Goal: Task Accomplishment & Management: Manage account settings

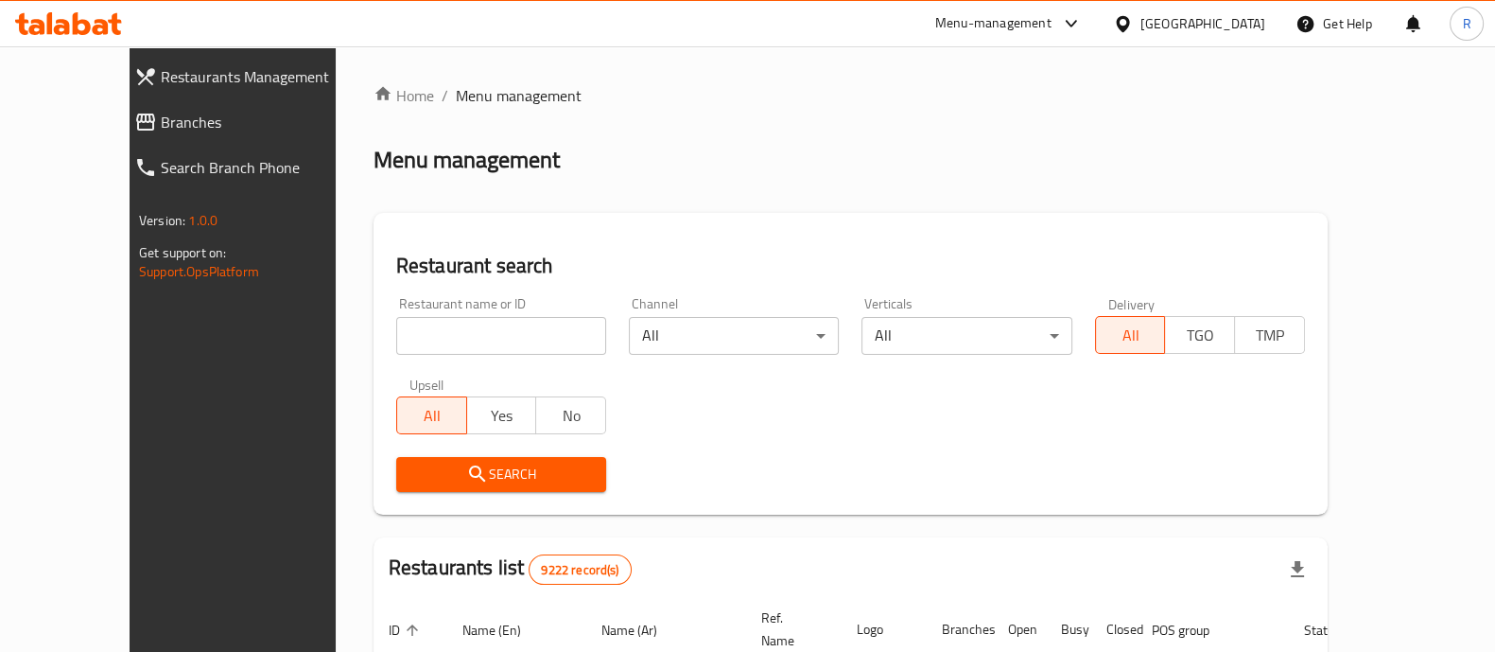
drag, startPoint x: 0, startPoint y: 0, endPoint x: 425, endPoint y: 330, distance: 537.9
click at [425, 330] on input "search" at bounding box center [501, 336] width 210 height 38
type input "100 coffee"
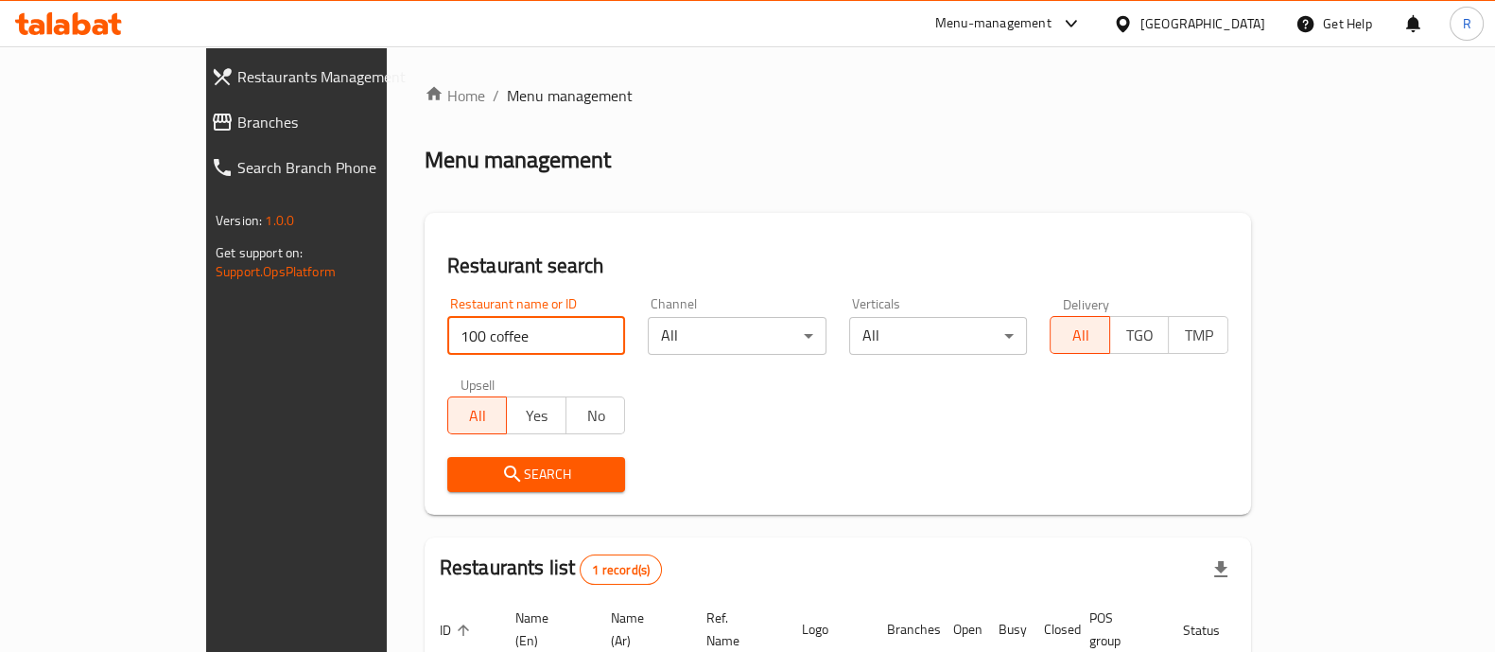
scroll to position [154, 0]
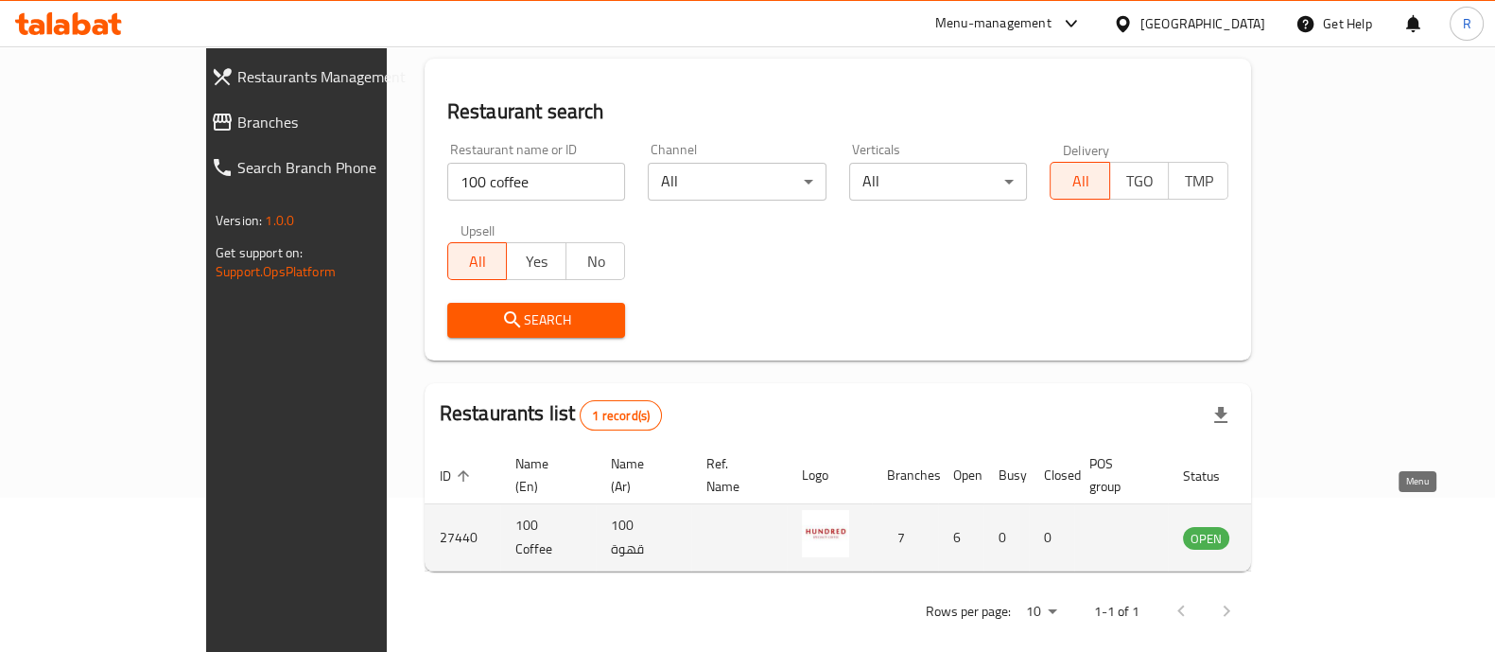
click at [1305, 526] on icon "enhanced table" at bounding box center [1294, 537] width 23 height 23
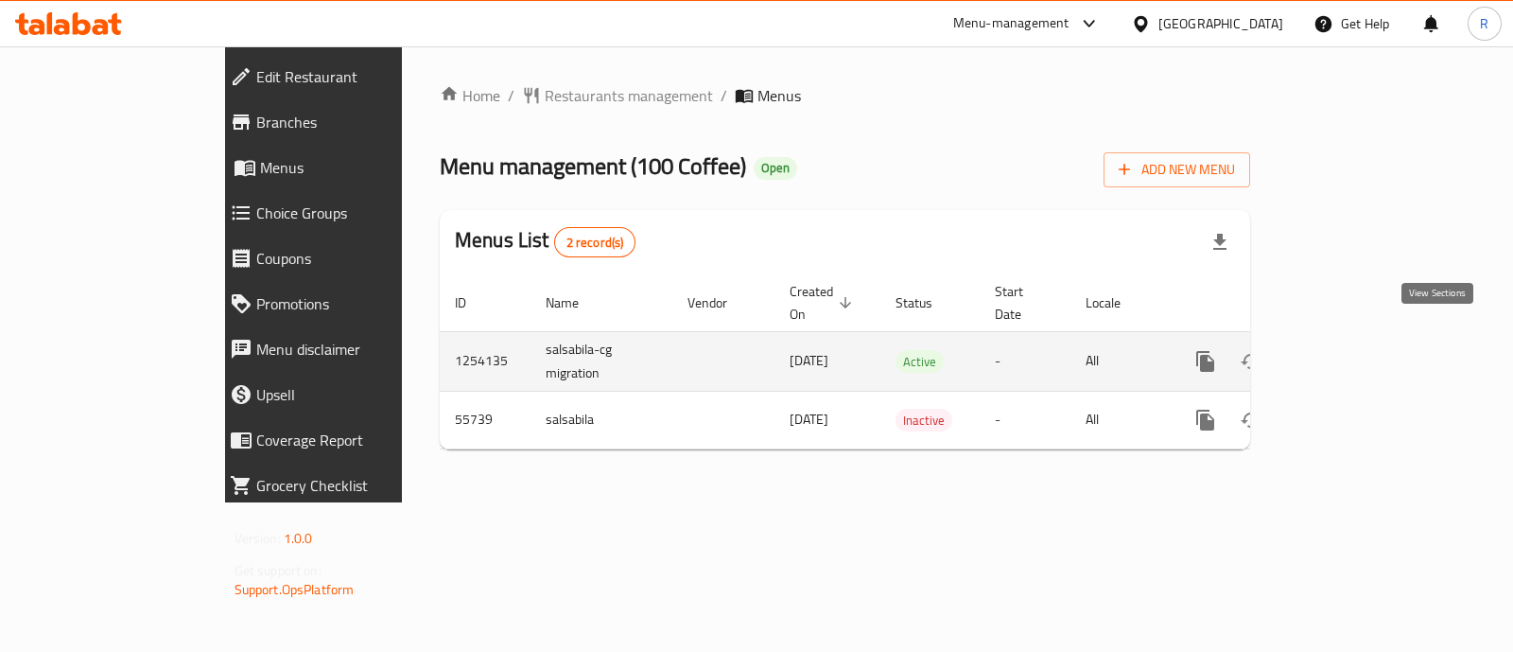
click at [1353, 350] on icon "enhanced table" at bounding box center [1342, 361] width 23 height 23
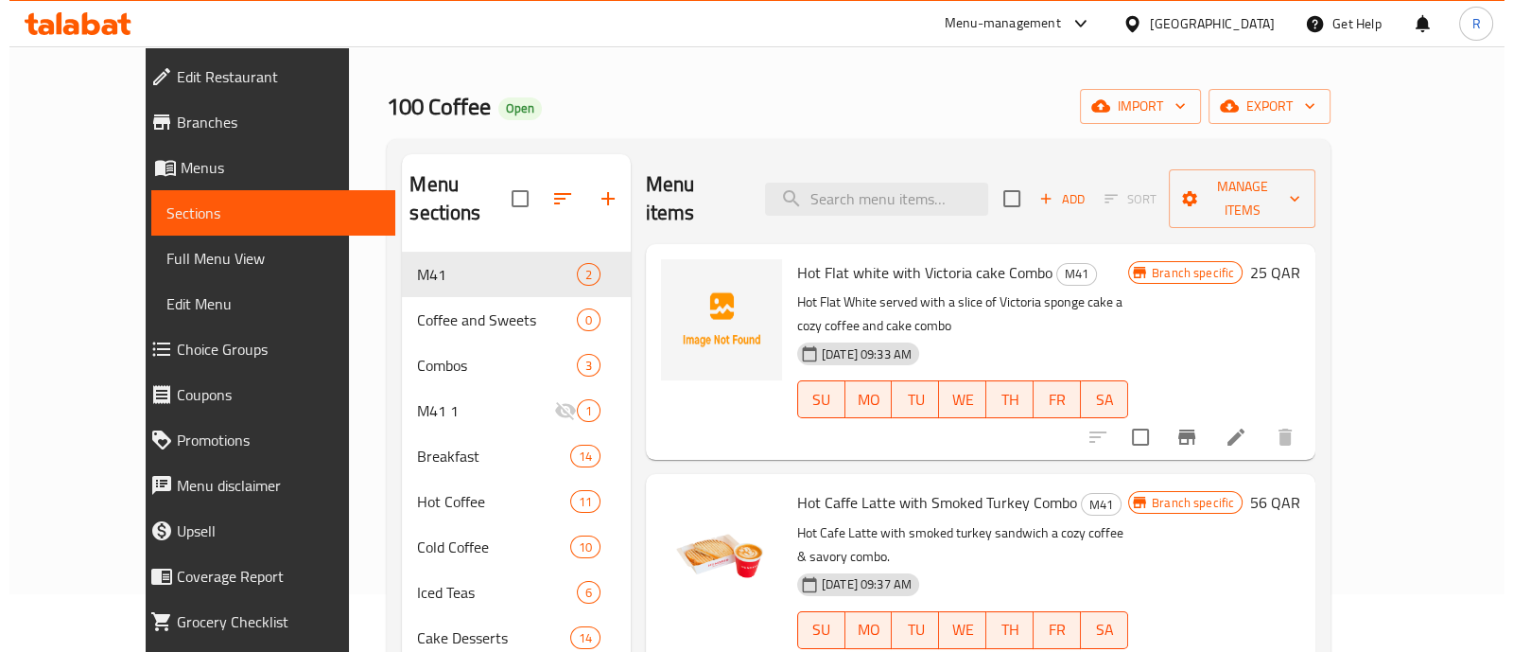
scroll to position [56, 0]
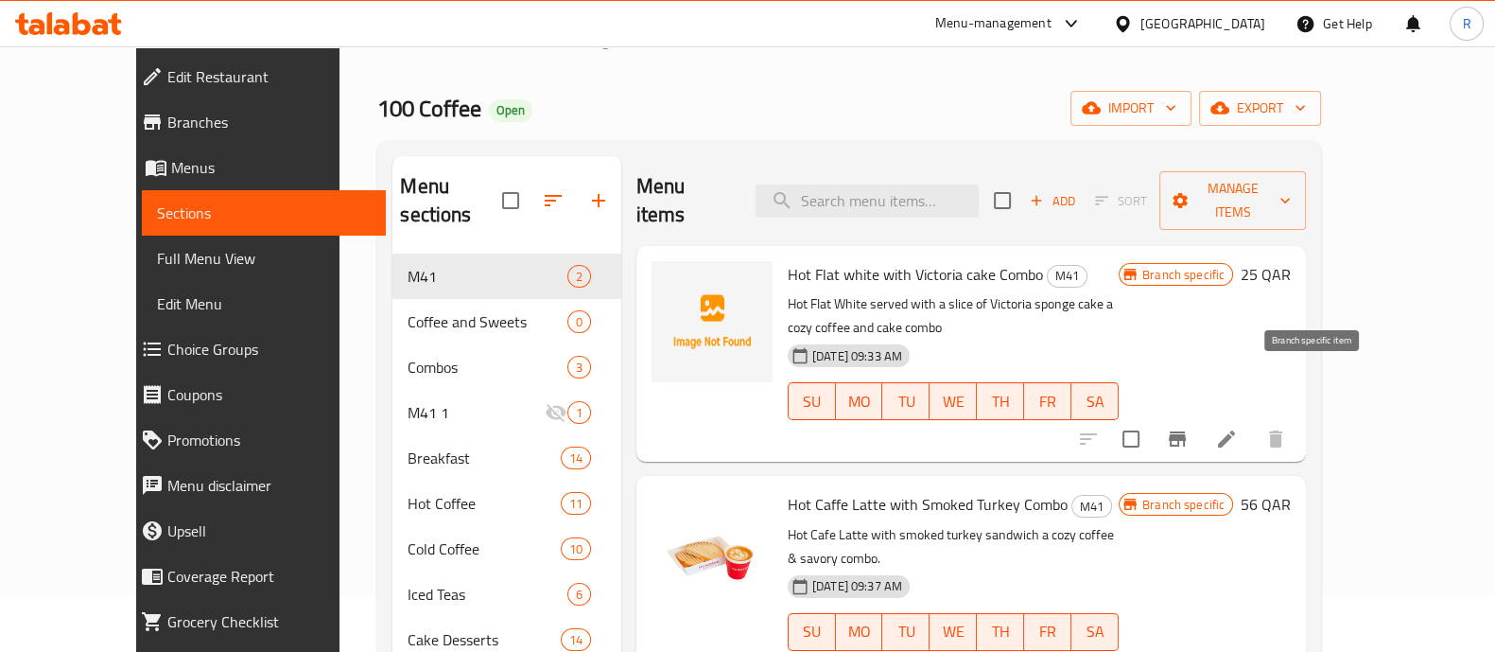
click at [1189, 428] on icon "Branch-specific-item" at bounding box center [1177, 439] width 23 height 23
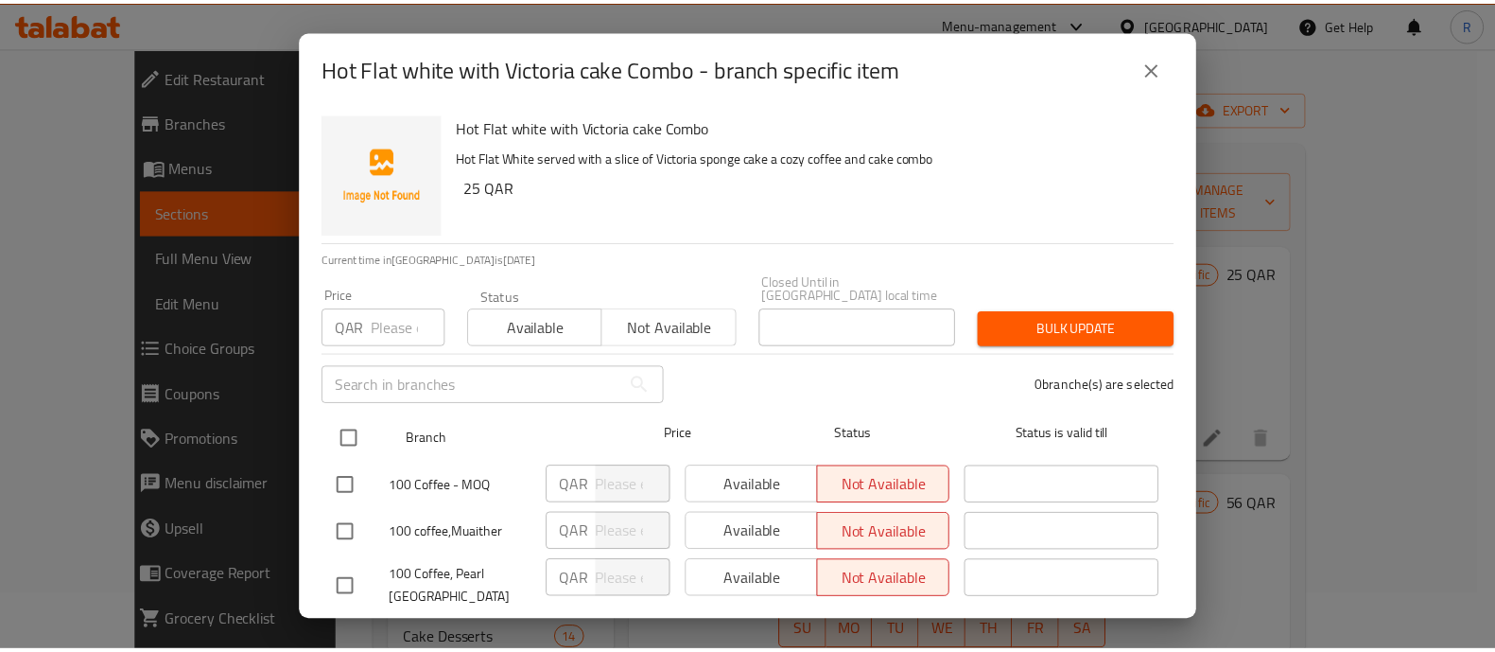
scroll to position [207, 0]
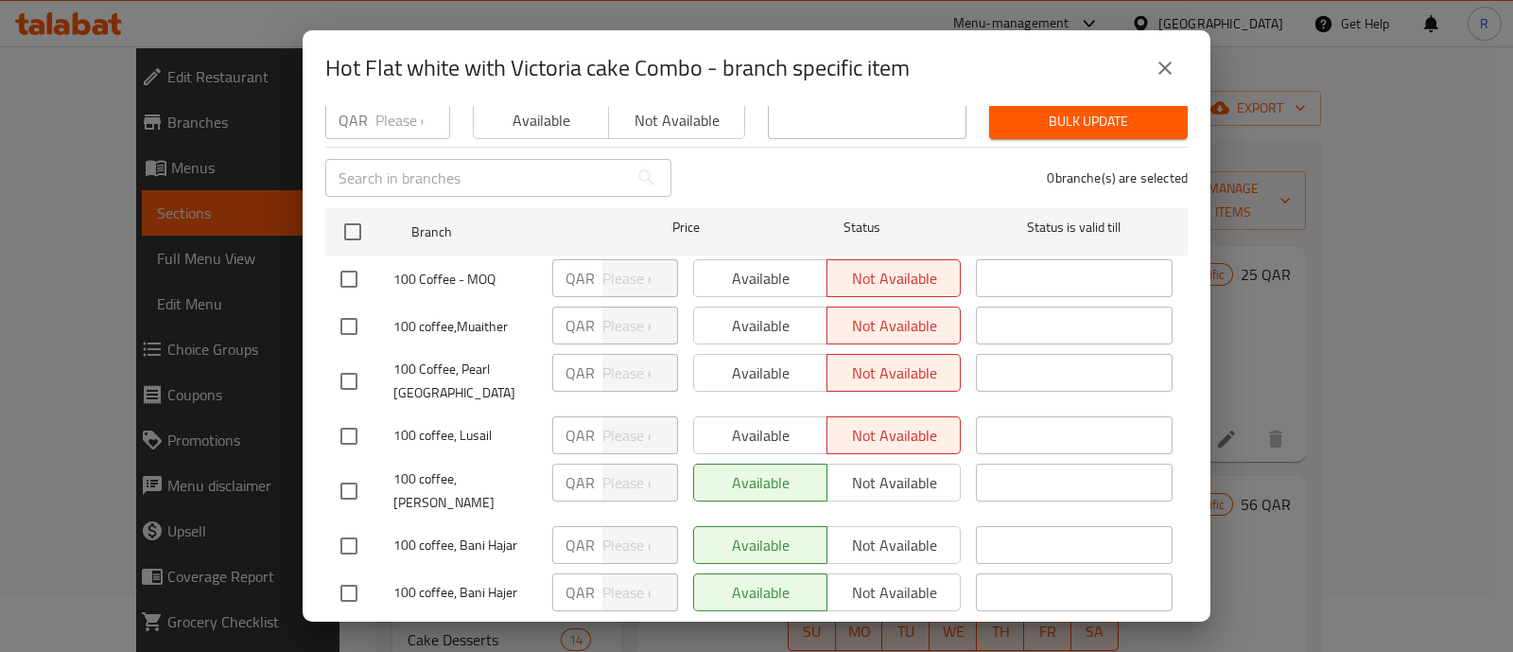
drag, startPoint x: 1172, startPoint y: 65, endPoint x: 1192, endPoint y: 70, distance: 20.4
click at [1192, 70] on div "Hot Flat white with Victoria cake Combo - branch specific item" at bounding box center [757, 68] width 908 height 76
click at [1161, 70] on icon "close" at bounding box center [1165, 67] width 13 height 13
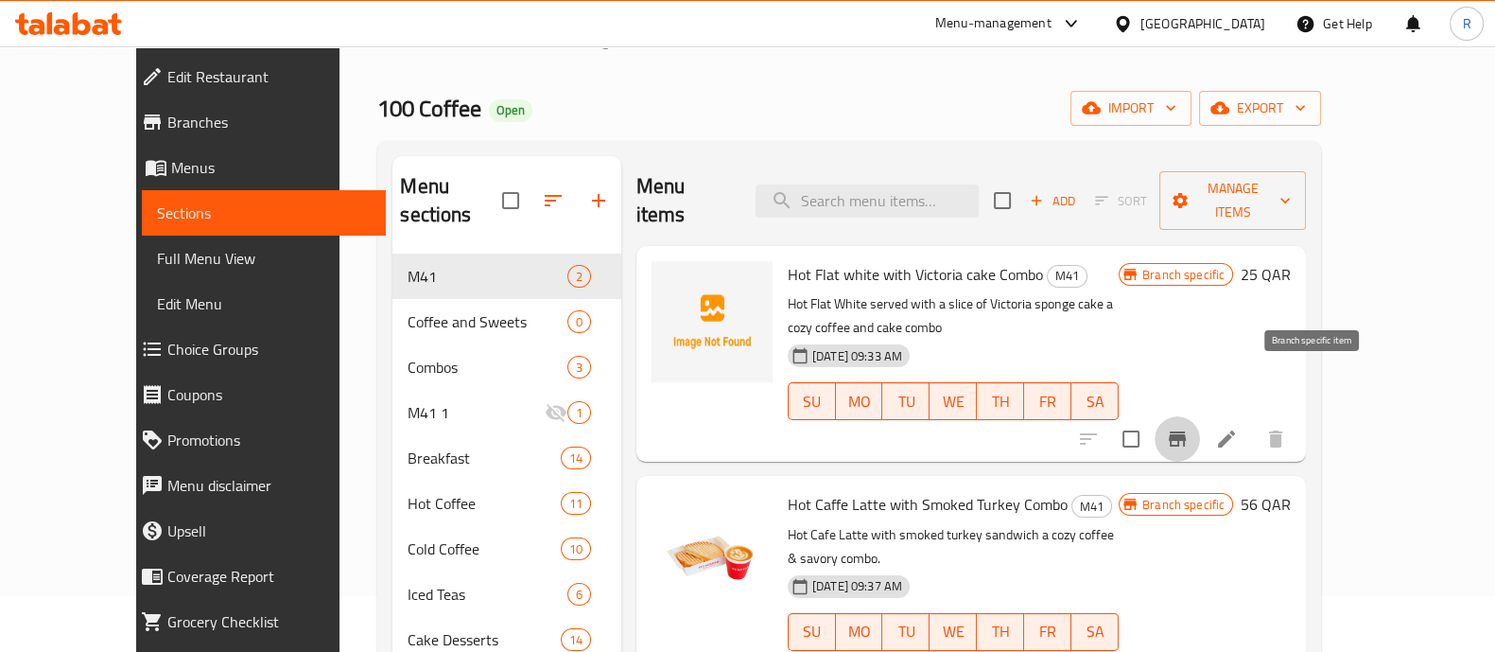
click at [1186, 431] on icon "Branch-specific-item" at bounding box center [1177, 438] width 17 height 15
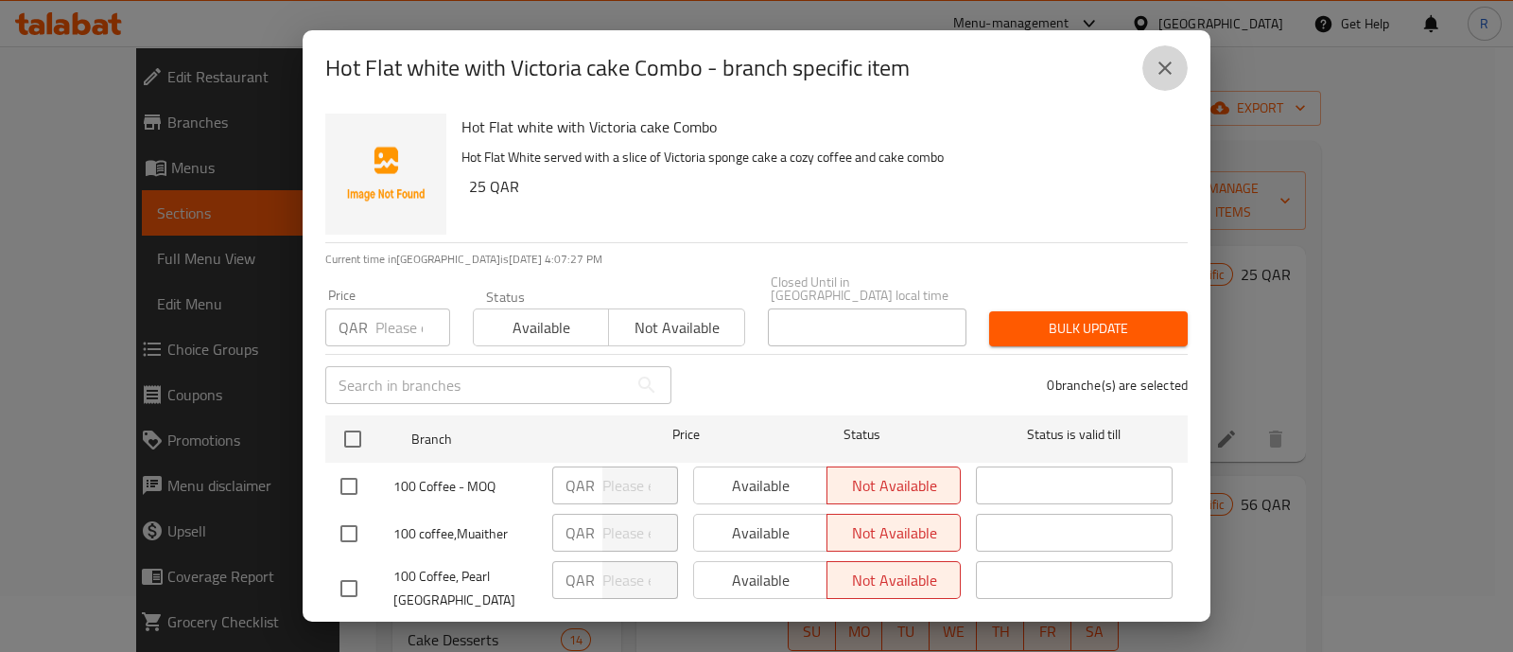
click at [1161, 61] on icon "close" at bounding box center [1165, 68] width 23 height 23
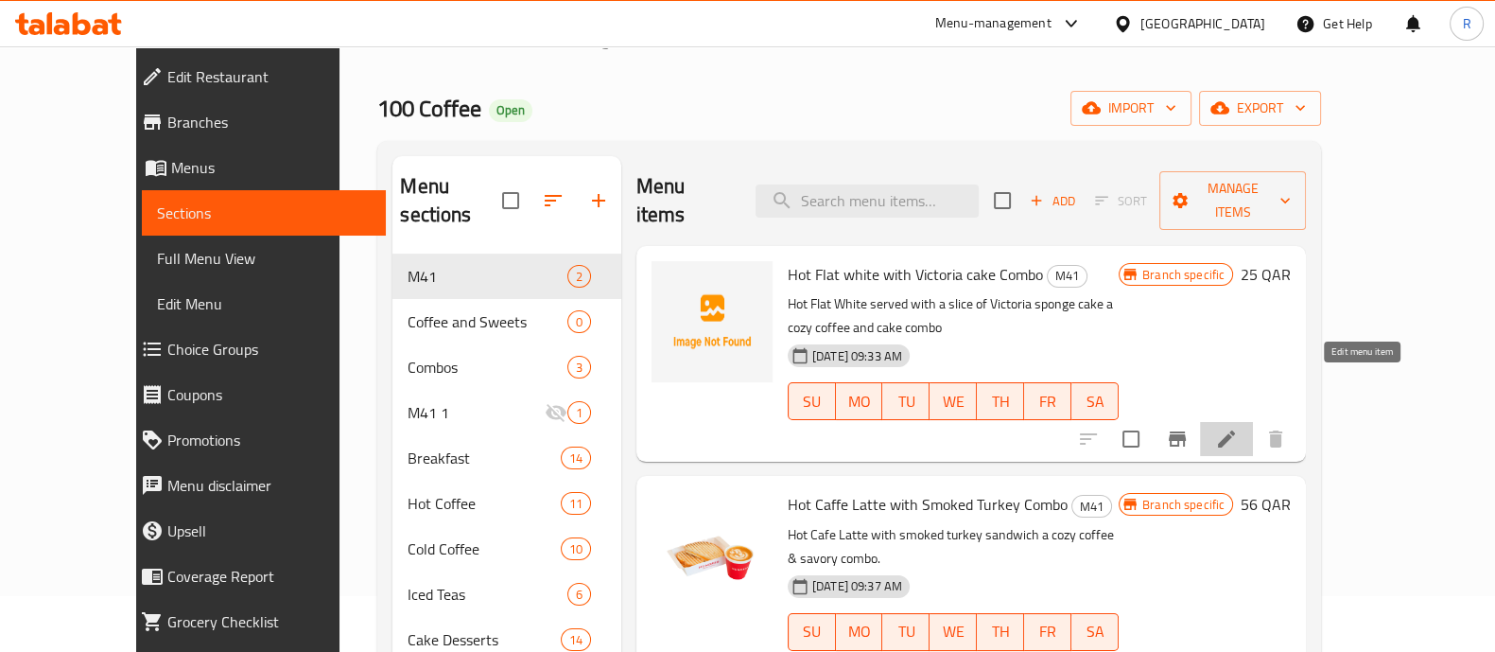
click at [1238, 428] on icon at bounding box center [1226, 439] width 23 height 23
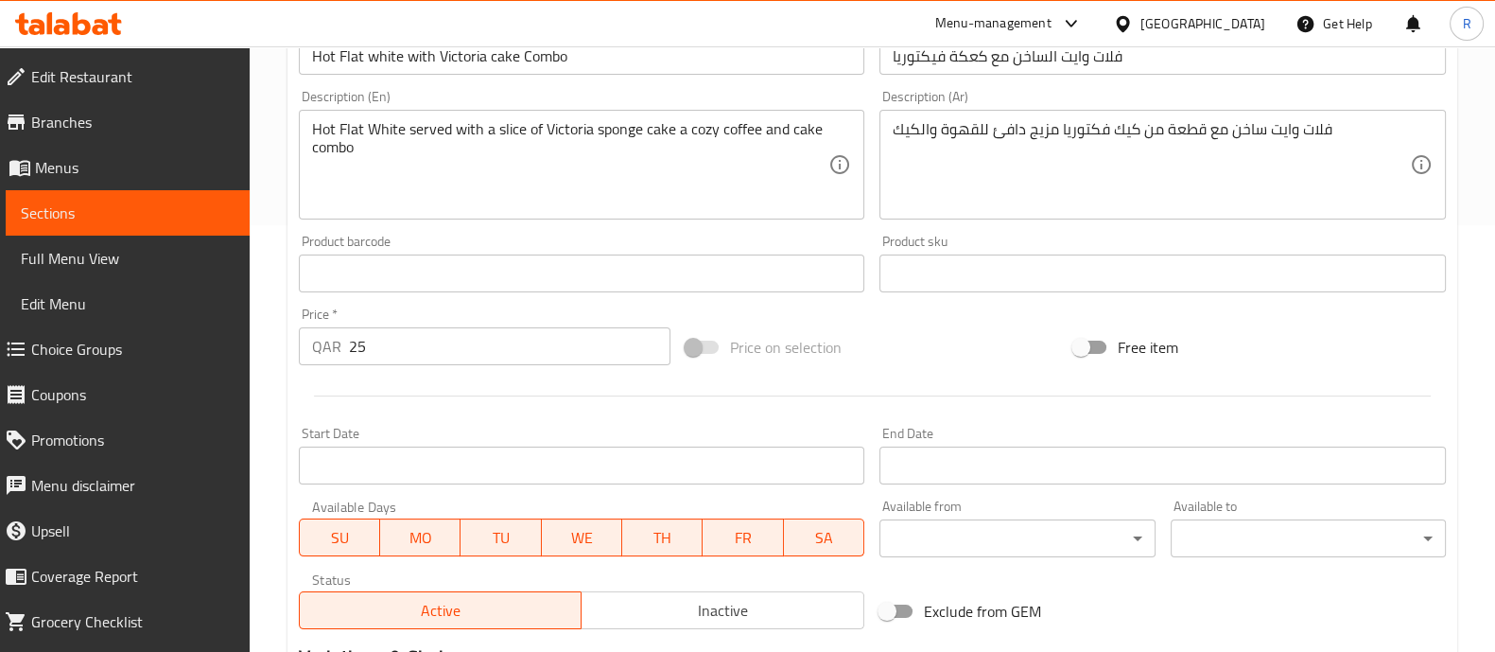
scroll to position [429, 0]
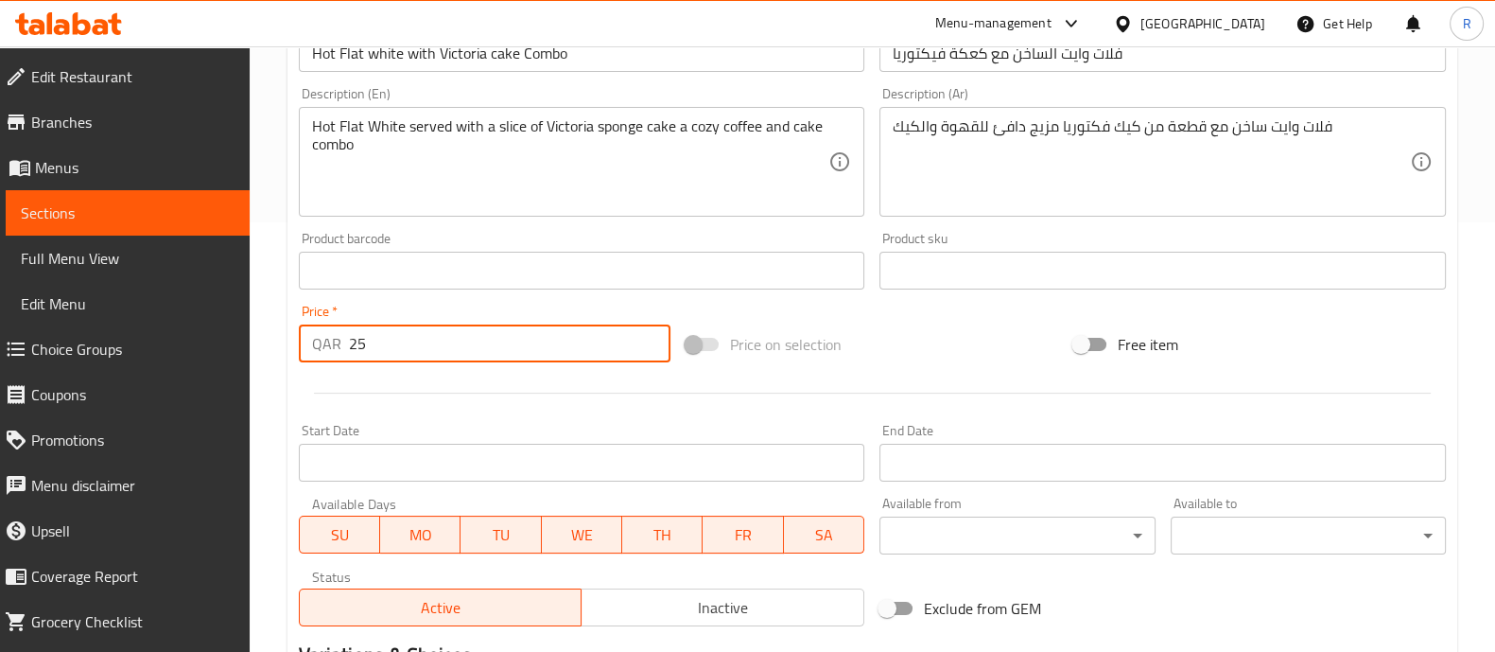
drag, startPoint x: 383, startPoint y: 342, endPoint x: 253, endPoint y: 341, distance: 130.5
click at [253, 341] on div "Home / Restaurants management / Menus / Sections / item / update M41 section Up…" at bounding box center [873, 262] width 1246 height 1290
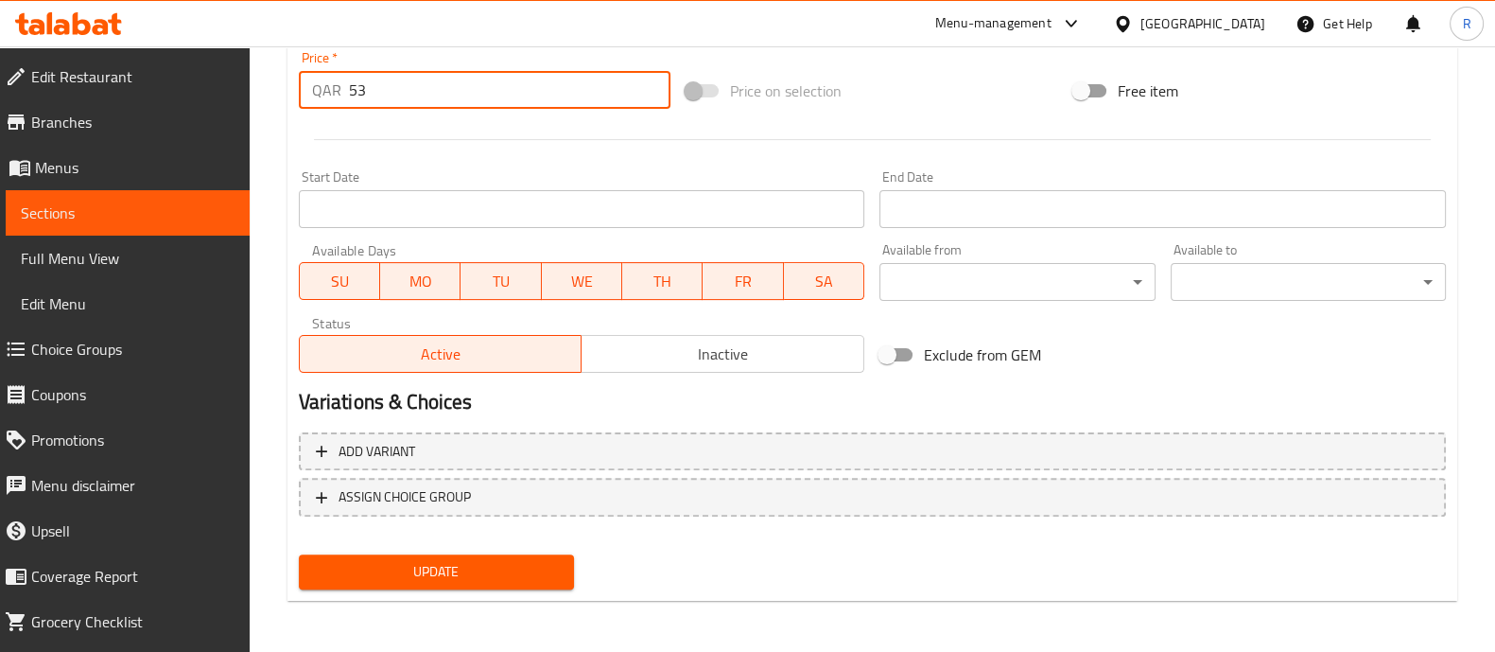
type input "53"
click at [456, 573] on span "Update" at bounding box center [436, 572] width 245 height 24
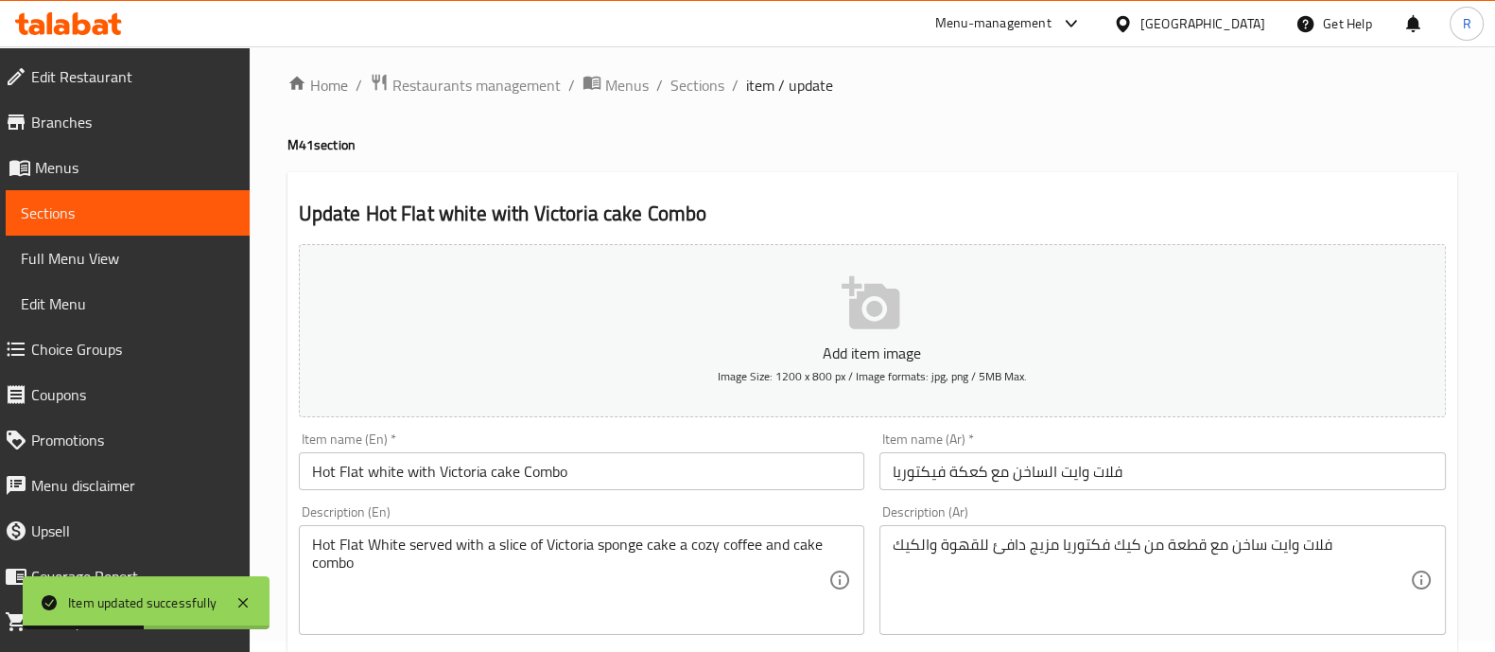
scroll to position [9, 0]
click at [707, 91] on span "Sections" at bounding box center [698, 87] width 54 height 23
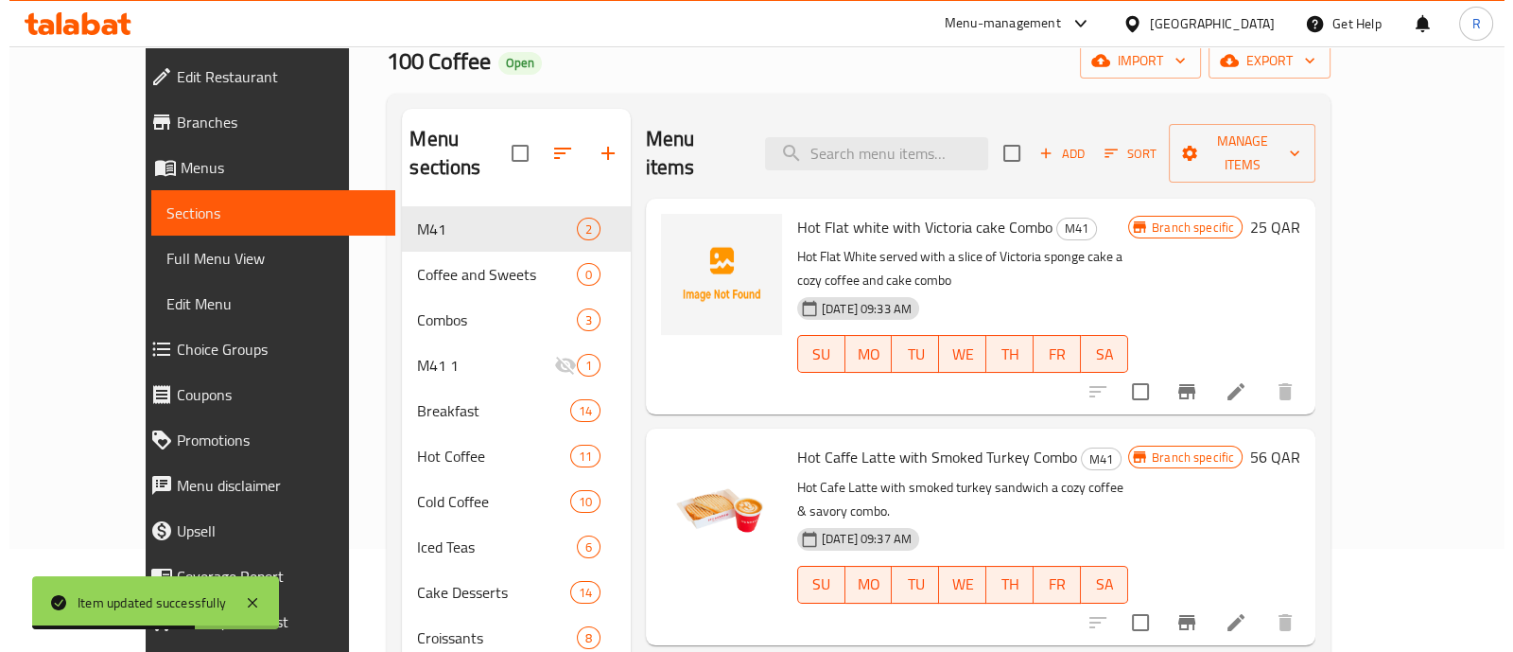
scroll to position [106, 0]
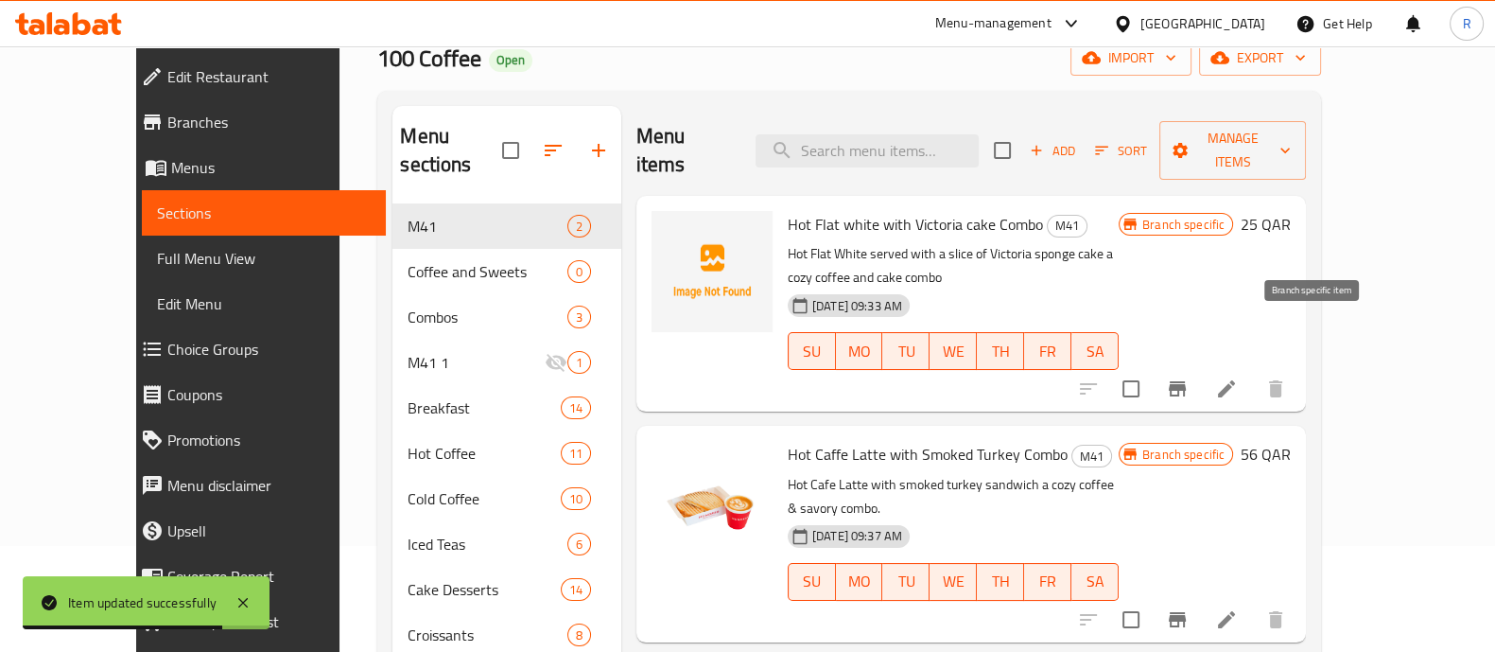
click at [1189, 377] on icon "Branch-specific-item" at bounding box center [1177, 388] width 23 height 23
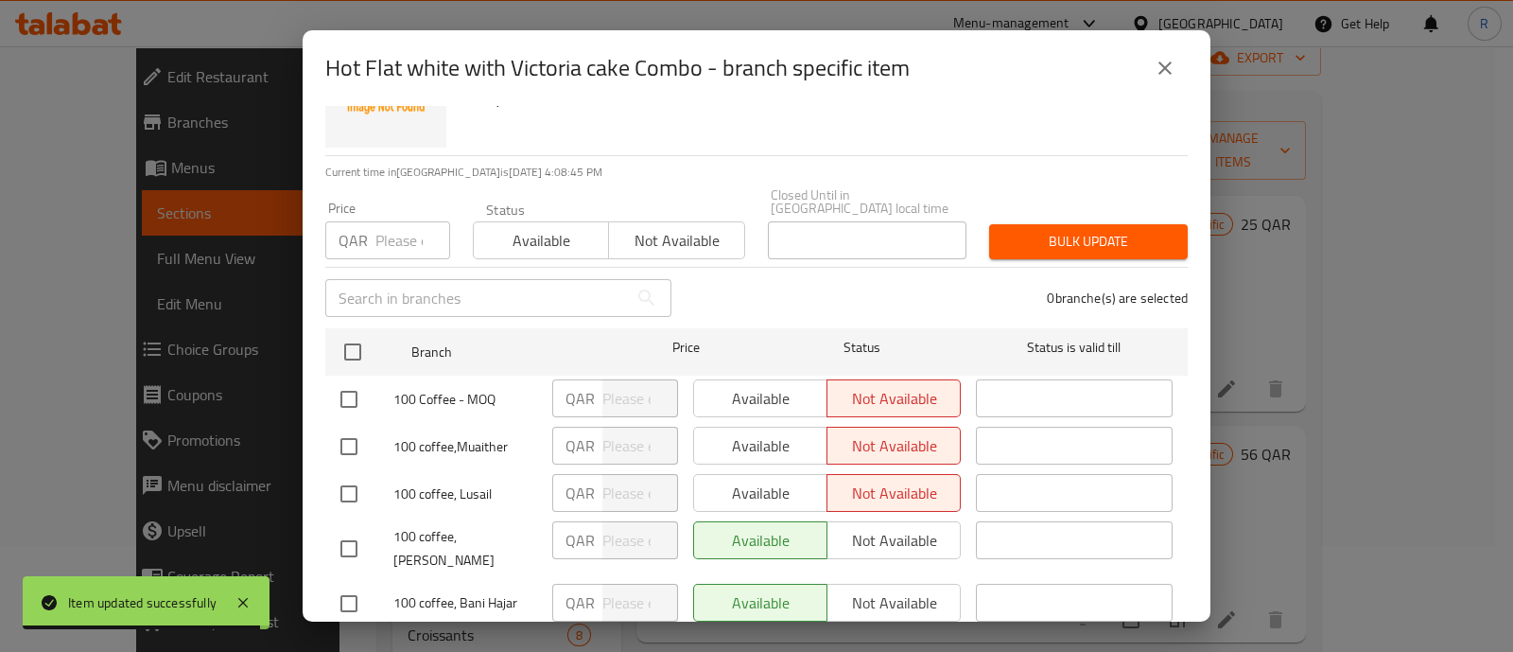
scroll to position [94, 0]
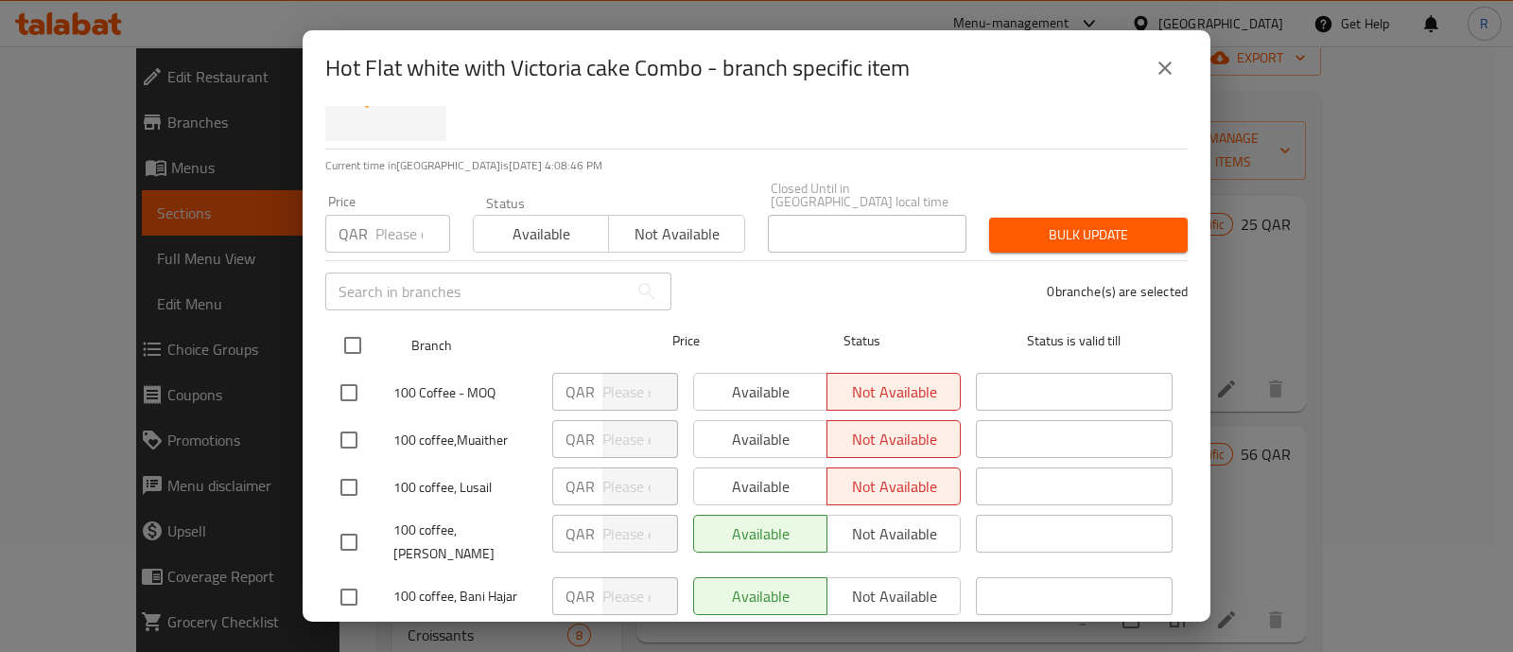
click at [349, 325] on input "checkbox" at bounding box center [353, 345] width 40 height 40
checkbox input "true"
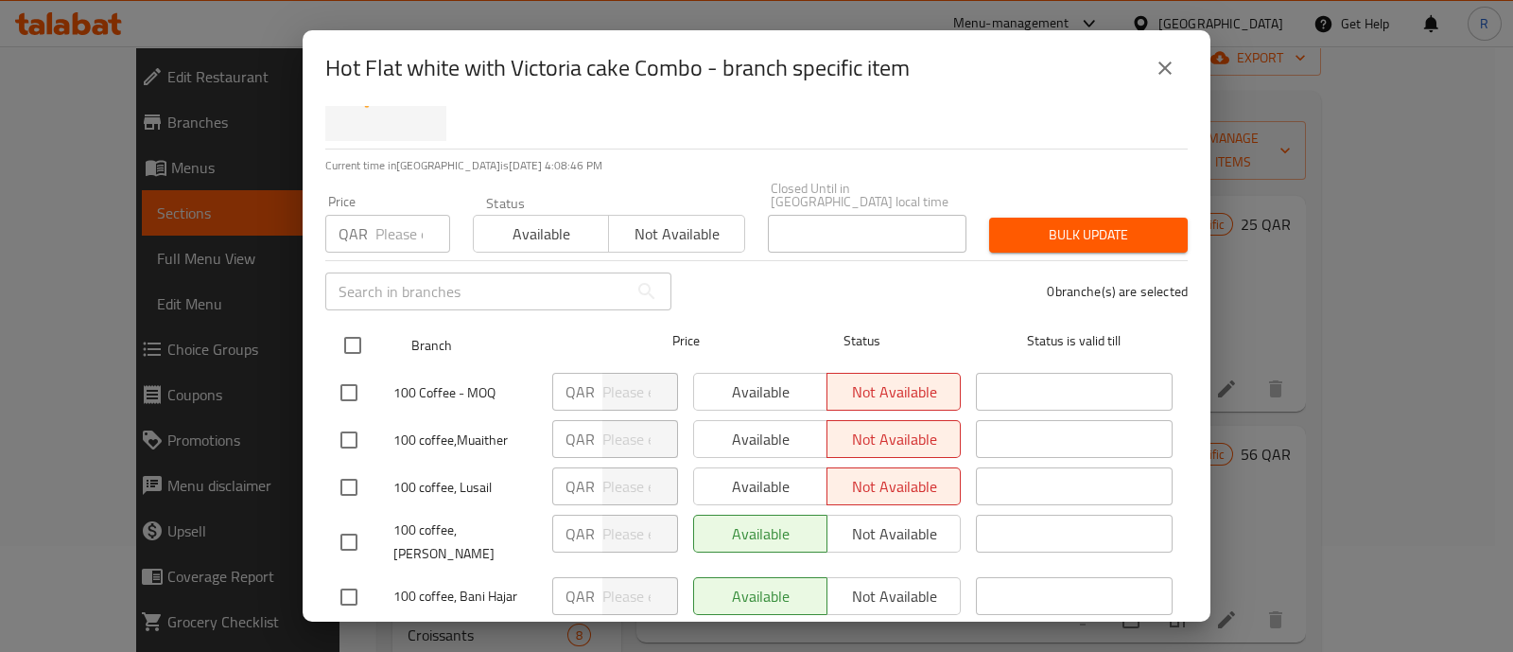
checkbox input "true"
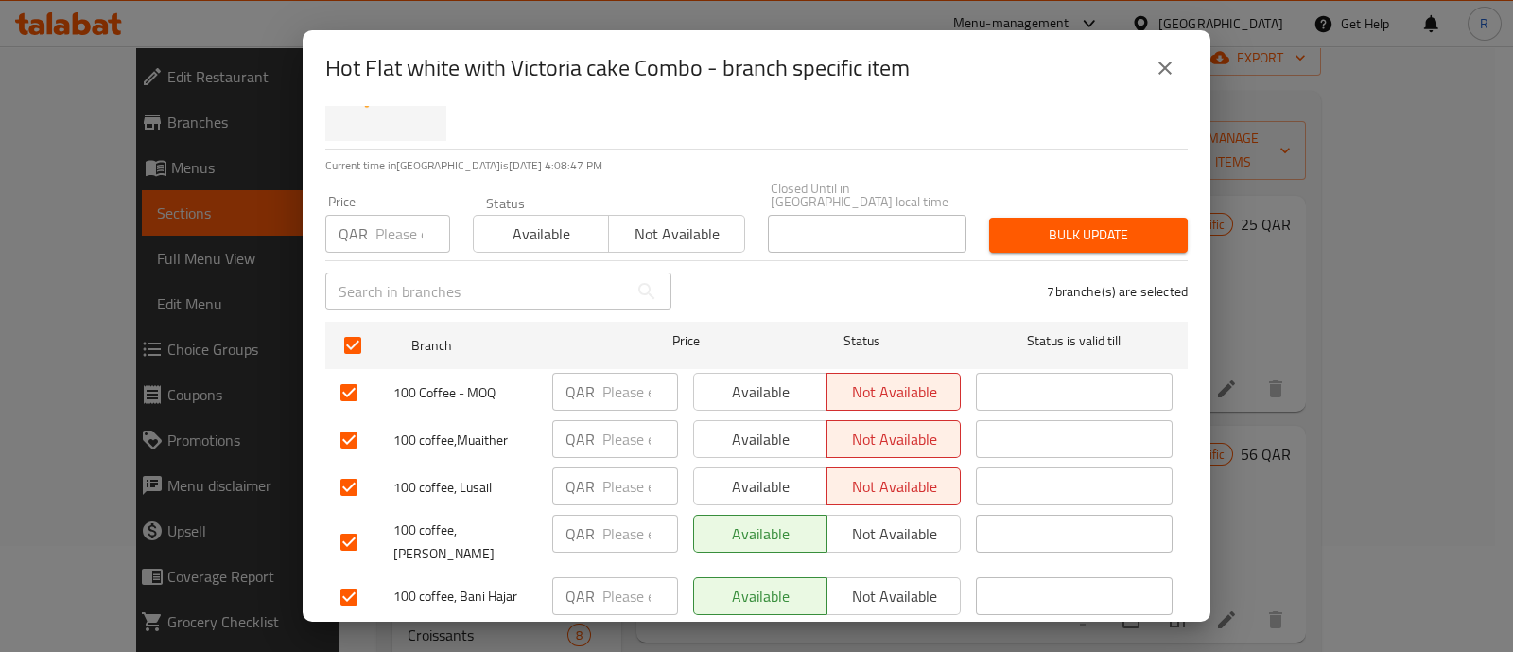
click at [771, 378] on span "Available" at bounding box center [761, 391] width 118 height 27
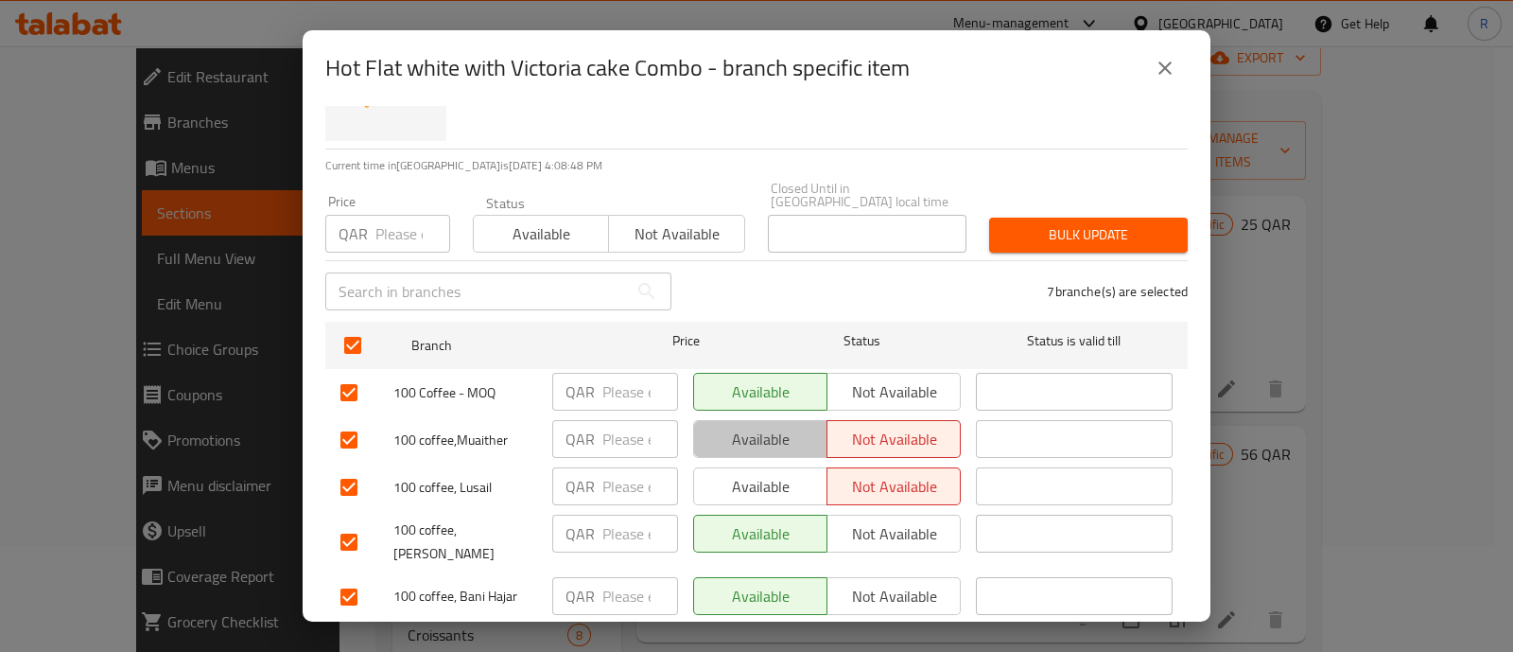
click at [771, 426] on span "Available" at bounding box center [761, 439] width 118 height 27
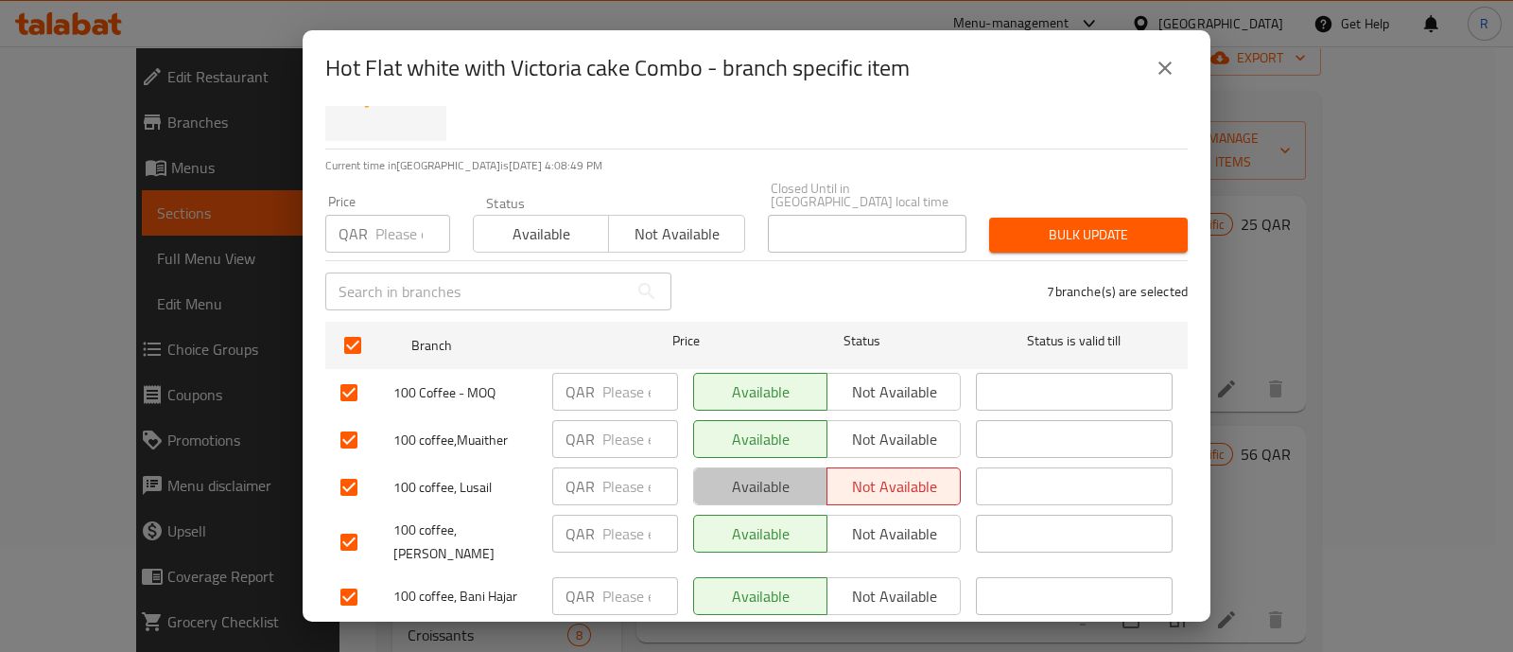
click at [771, 473] on span "Available" at bounding box center [761, 486] width 118 height 27
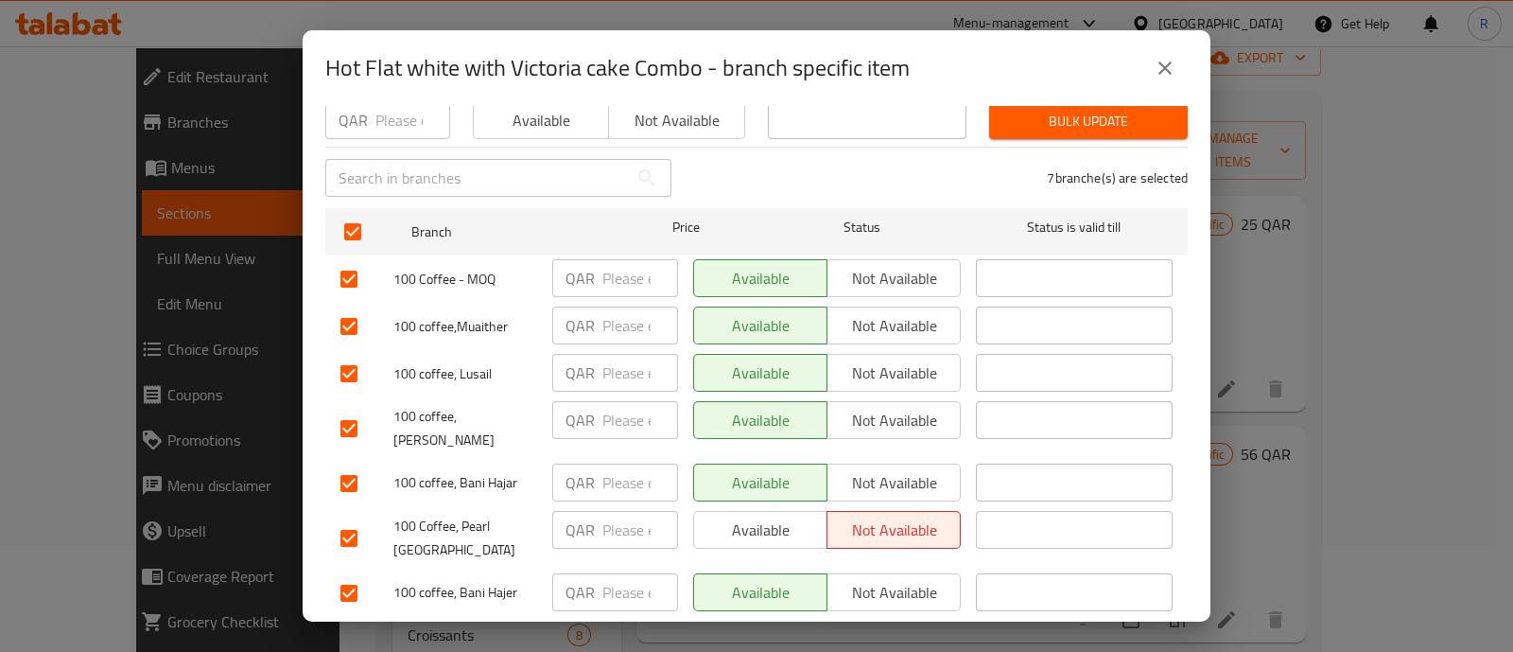
click at [761, 516] on span "Available" at bounding box center [761, 529] width 118 height 27
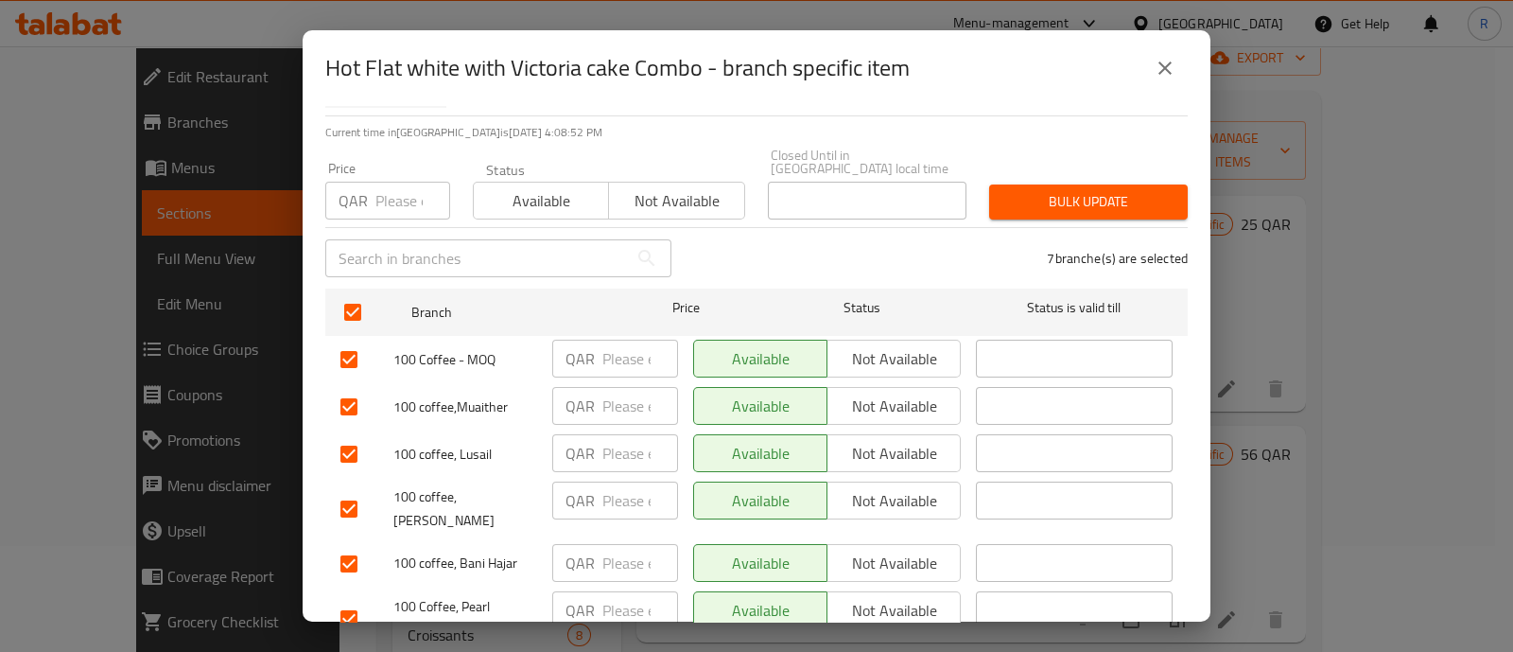
scroll to position [130, 0]
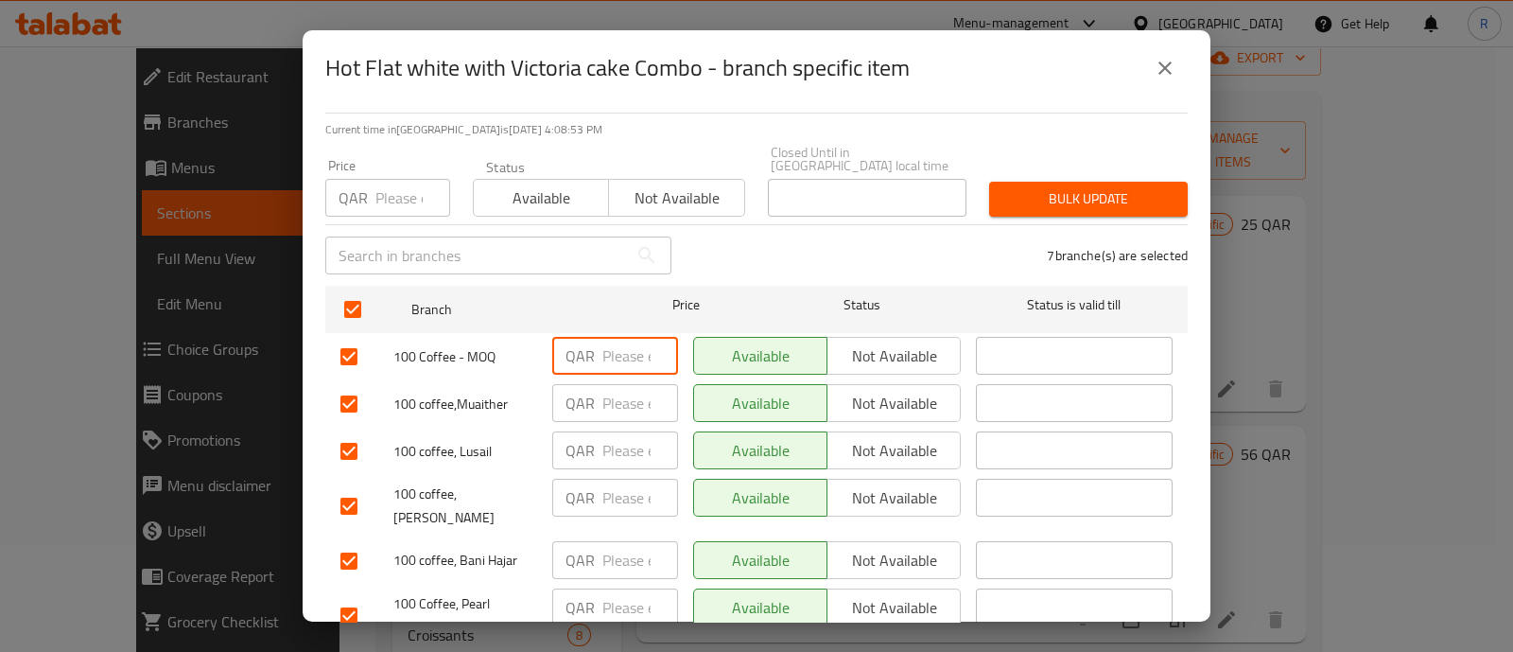
click at [613, 349] on input "number" at bounding box center [640, 356] width 76 height 38
type input "53"
click at [620, 388] on input "5" at bounding box center [640, 403] width 76 height 38
type input "53"
click at [619, 441] on input "5" at bounding box center [640, 450] width 76 height 38
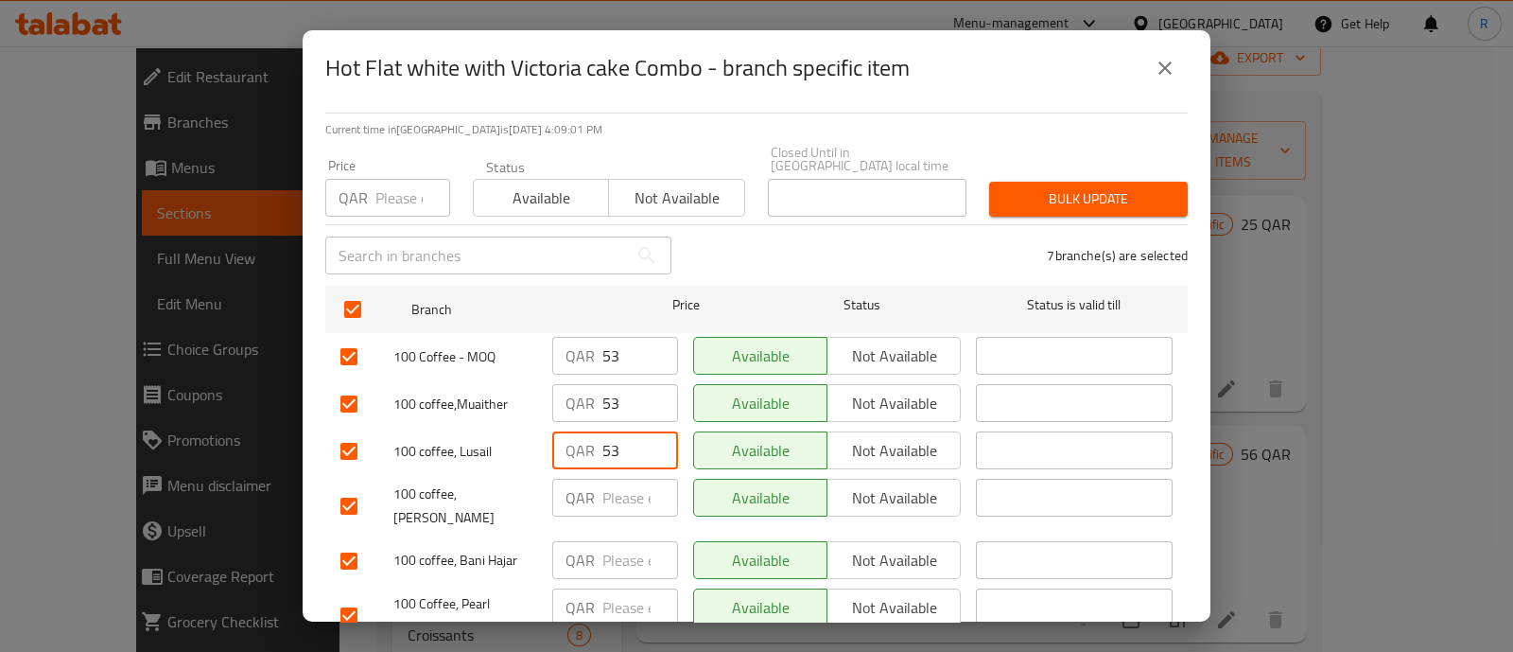
type input "53"
click at [609, 487] on input "number" at bounding box center [640, 498] width 76 height 38
type input "53"
click at [609, 541] on input "number" at bounding box center [640, 560] width 76 height 38
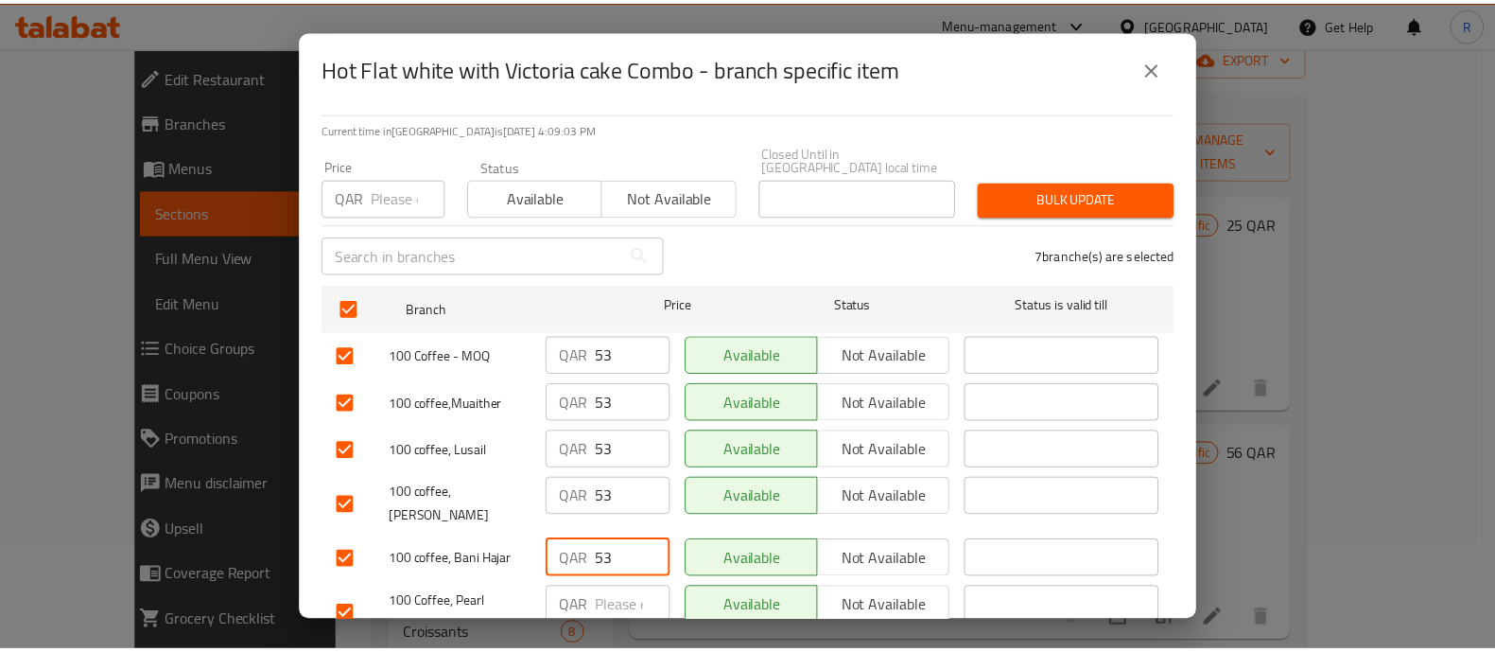
scroll to position [207, 0]
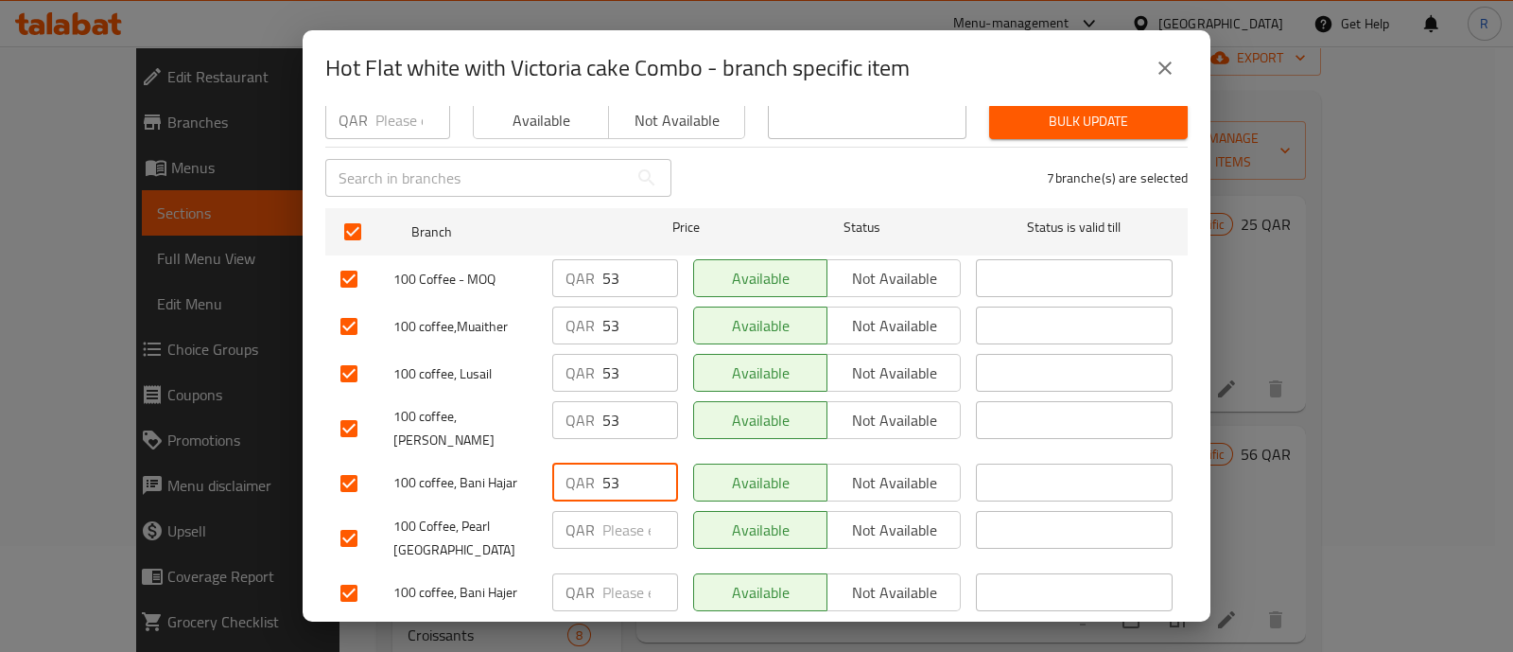
type input "53"
click at [606, 511] on input "number" at bounding box center [640, 530] width 76 height 38
type input "53"
click at [621, 573] on input "number" at bounding box center [640, 592] width 76 height 38
type input "53"
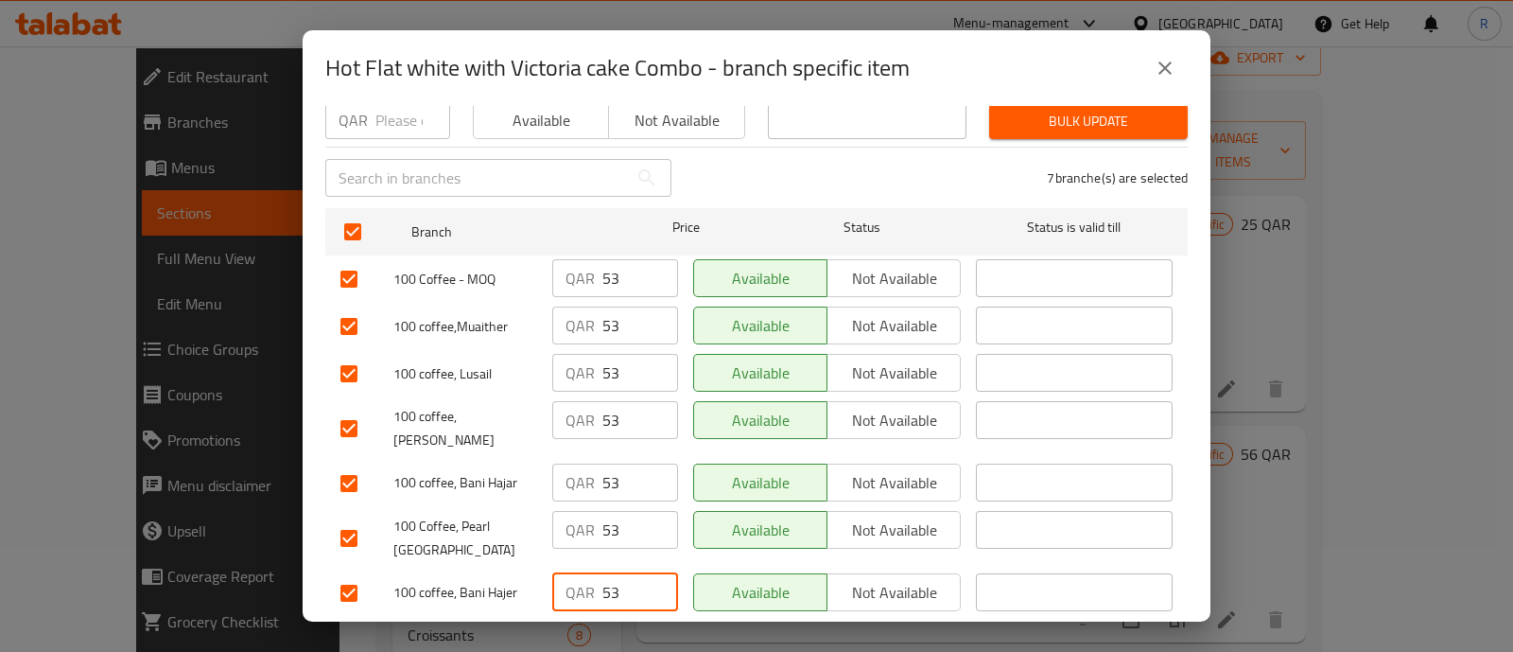
click at [682, 630] on span "Save" at bounding box center [757, 642] width 832 height 24
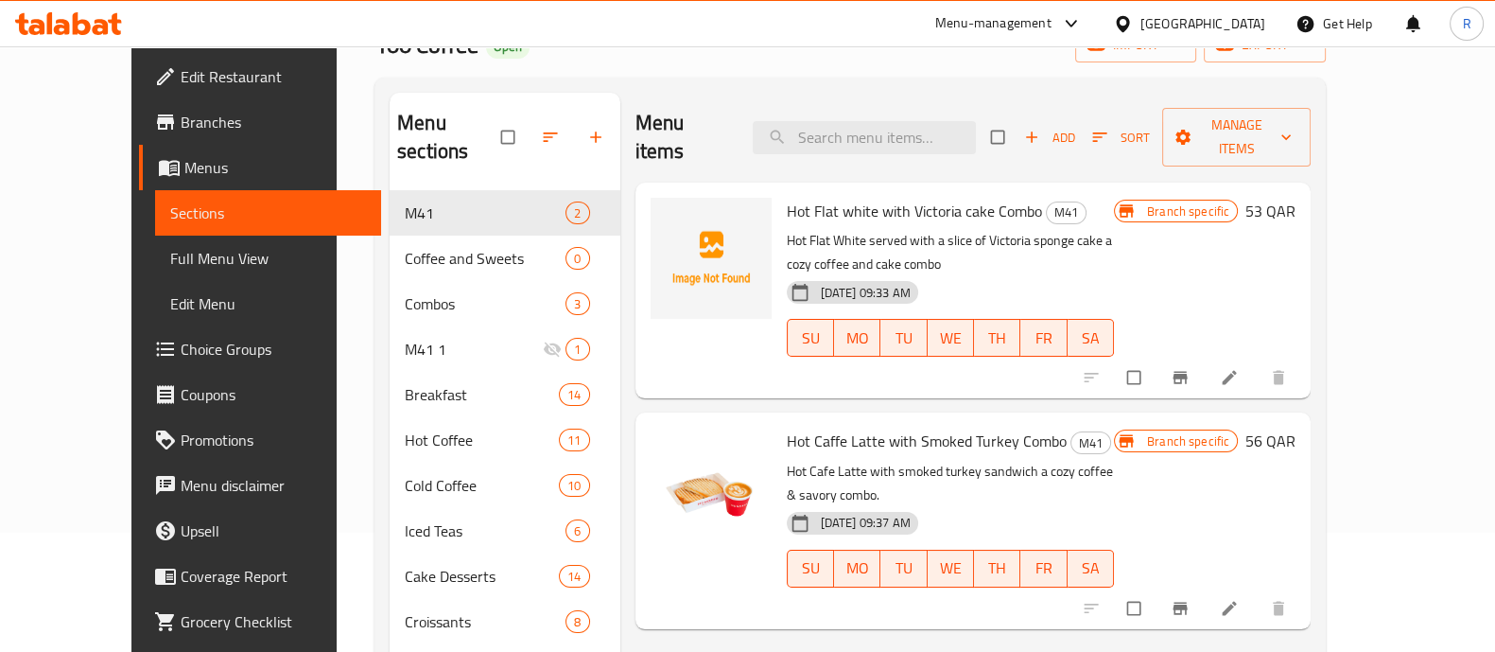
scroll to position [113, 0]
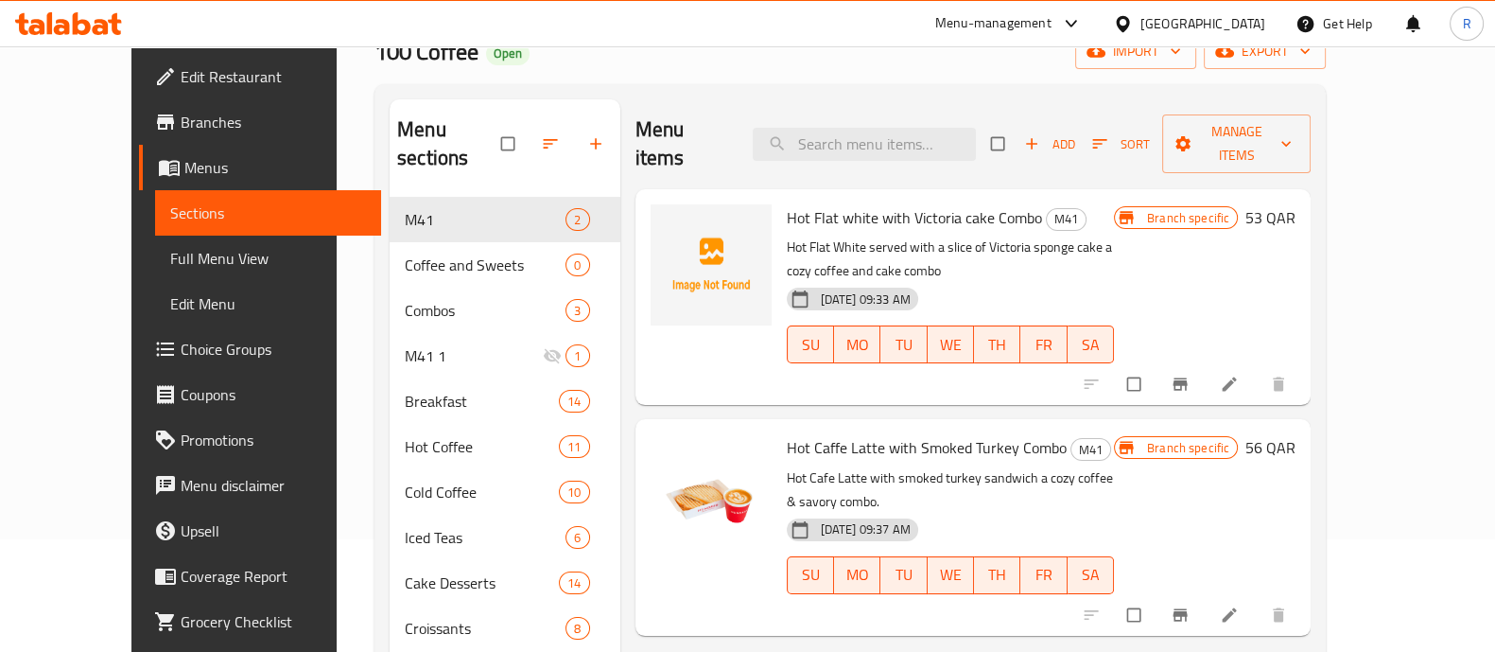
click at [1074, 9] on div "Menu-management" at bounding box center [1009, 23] width 178 height 45
click at [1052, 19] on div "Menu-management" at bounding box center [993, 23] width 116 height 23
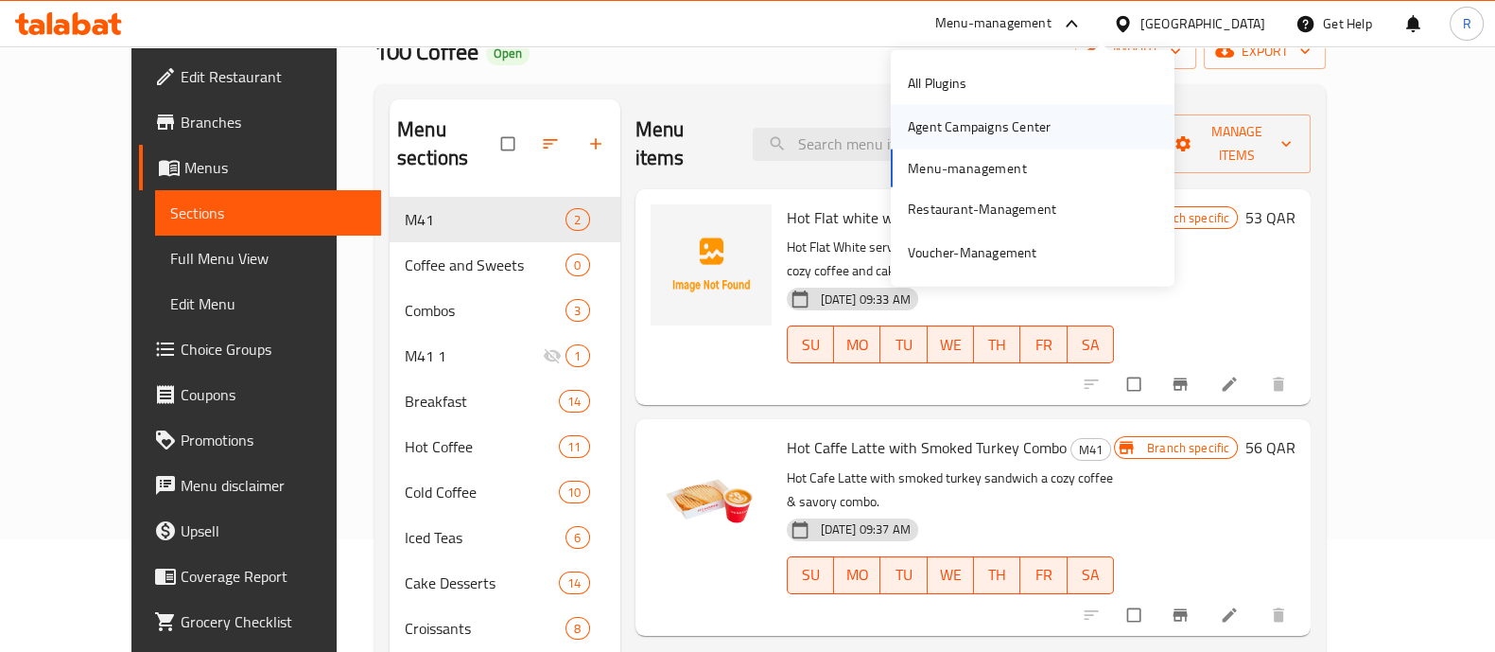
click at [969, 118] on div "Agent Campaigns Center" at bounding box center [979, 126] width 143 height 21
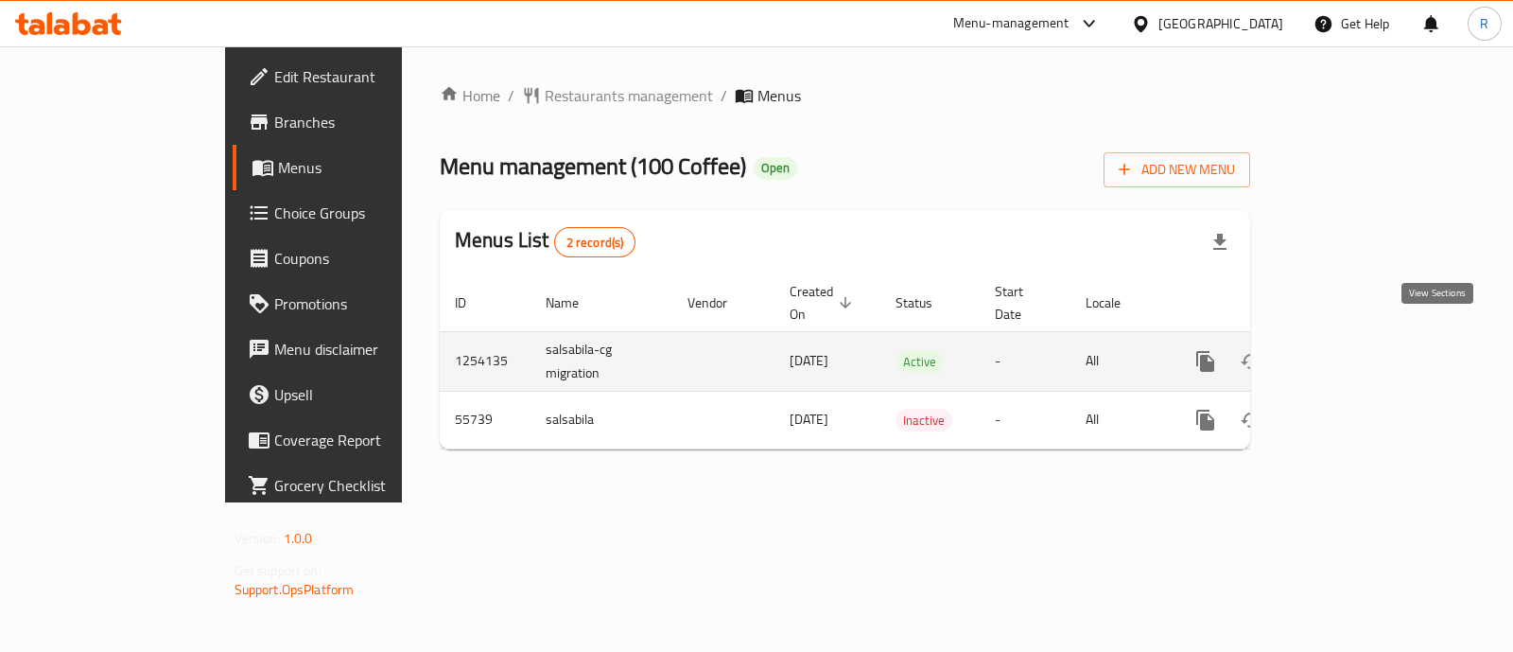
click at [1353, 350] on icon "enhanced table" at bounding box center [1342, 361] width 23 height 23
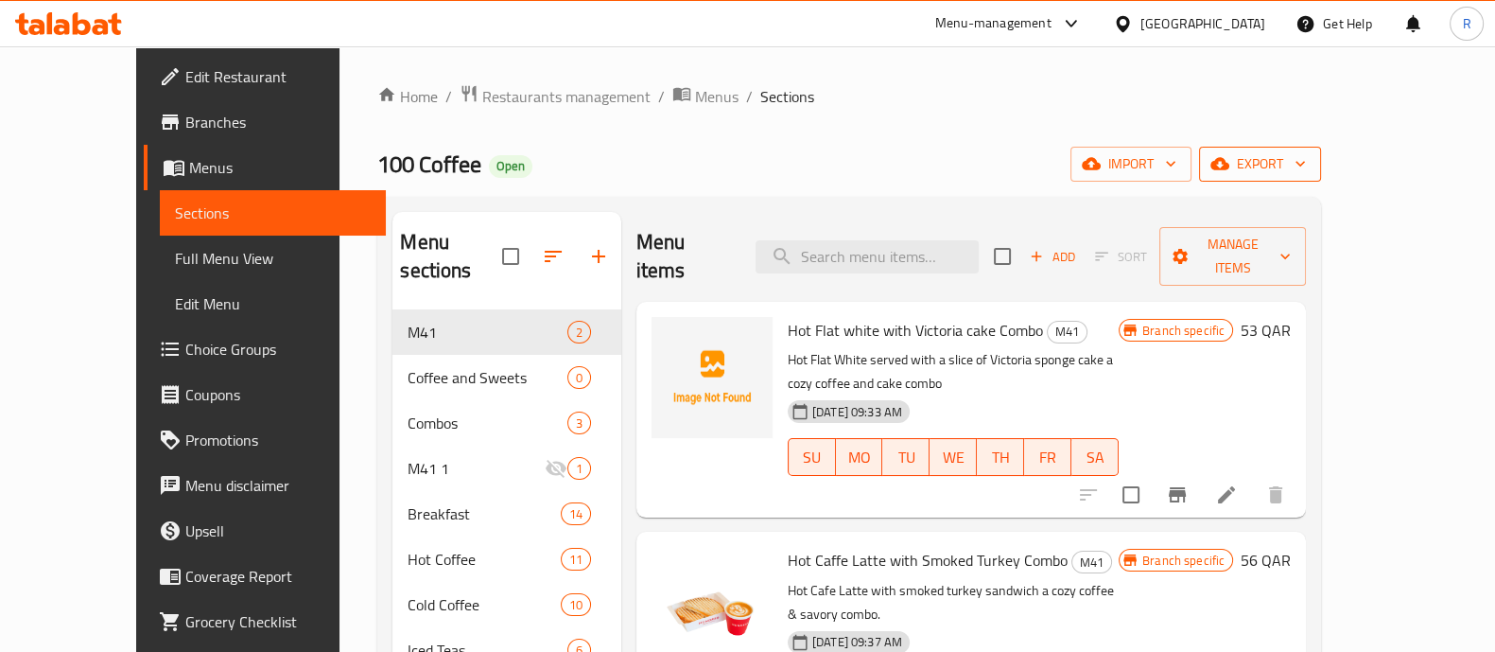
click at [1321, 177] on button "export" at bounding box center [1260, 164] width 122 height 35
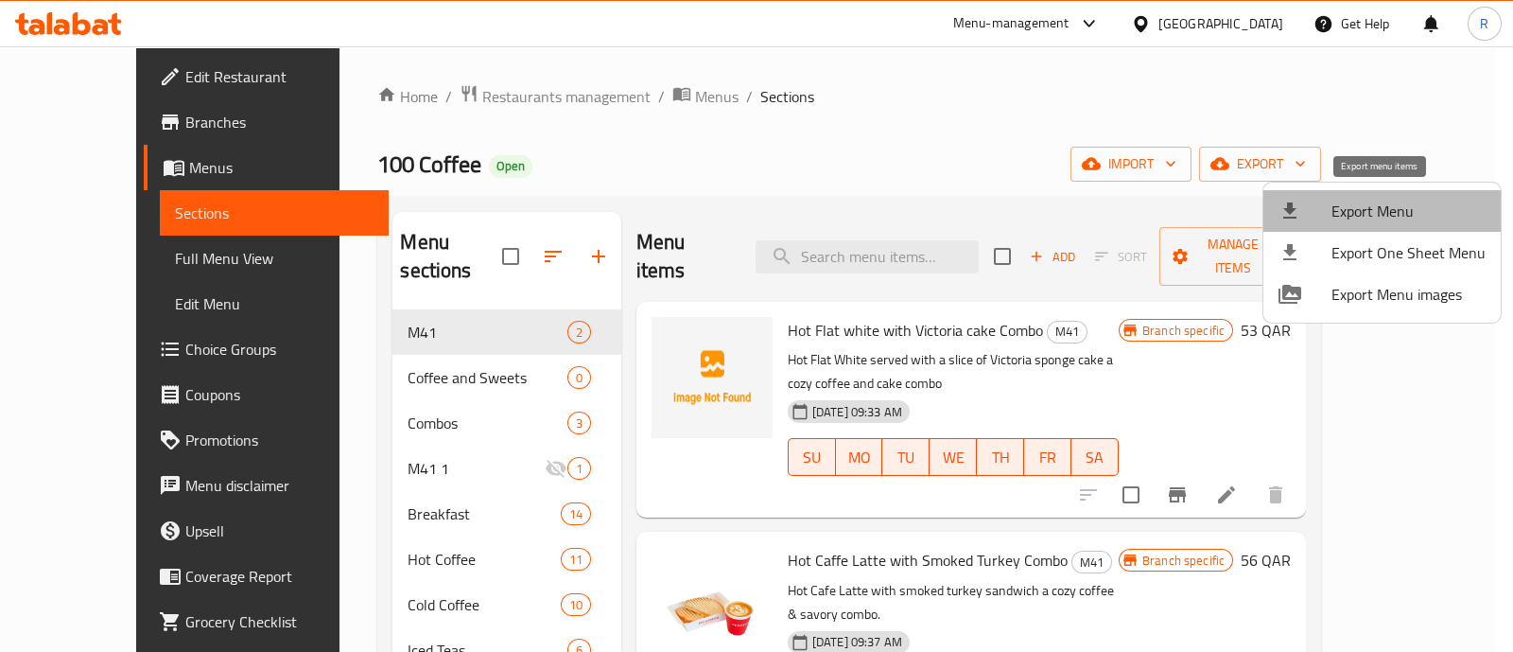
click at [1400, 214] on span "Export Menu" at bounding box center [1409, 211] width 154 height 23
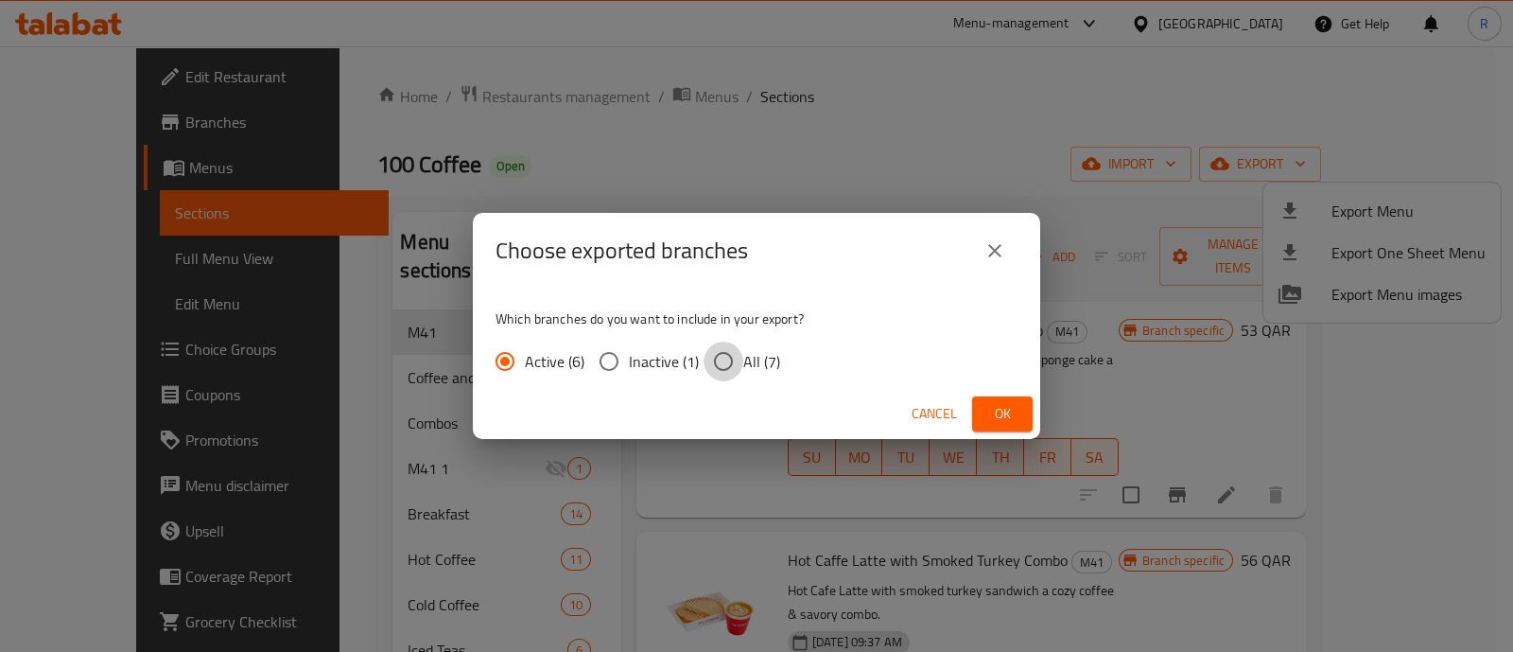
click at [725, 366] on input "All (7)" at bounding box center [724, 361] width 40 height 40
radio input "true"
click at [996, 424] on span "Ok" at bounding box center [1002, 414] width 30 height 24
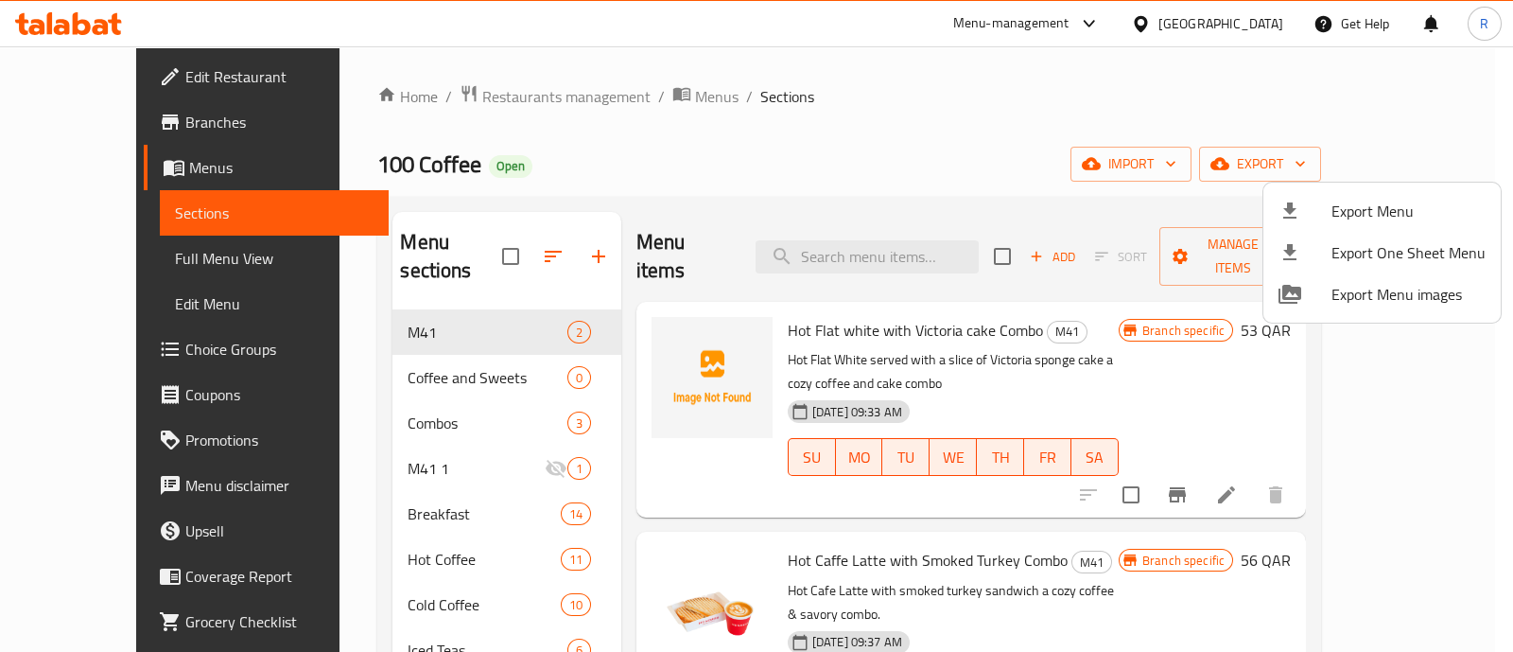
click at [1113, 3] on div at bounding box center [756, 326] width 1513 height 652
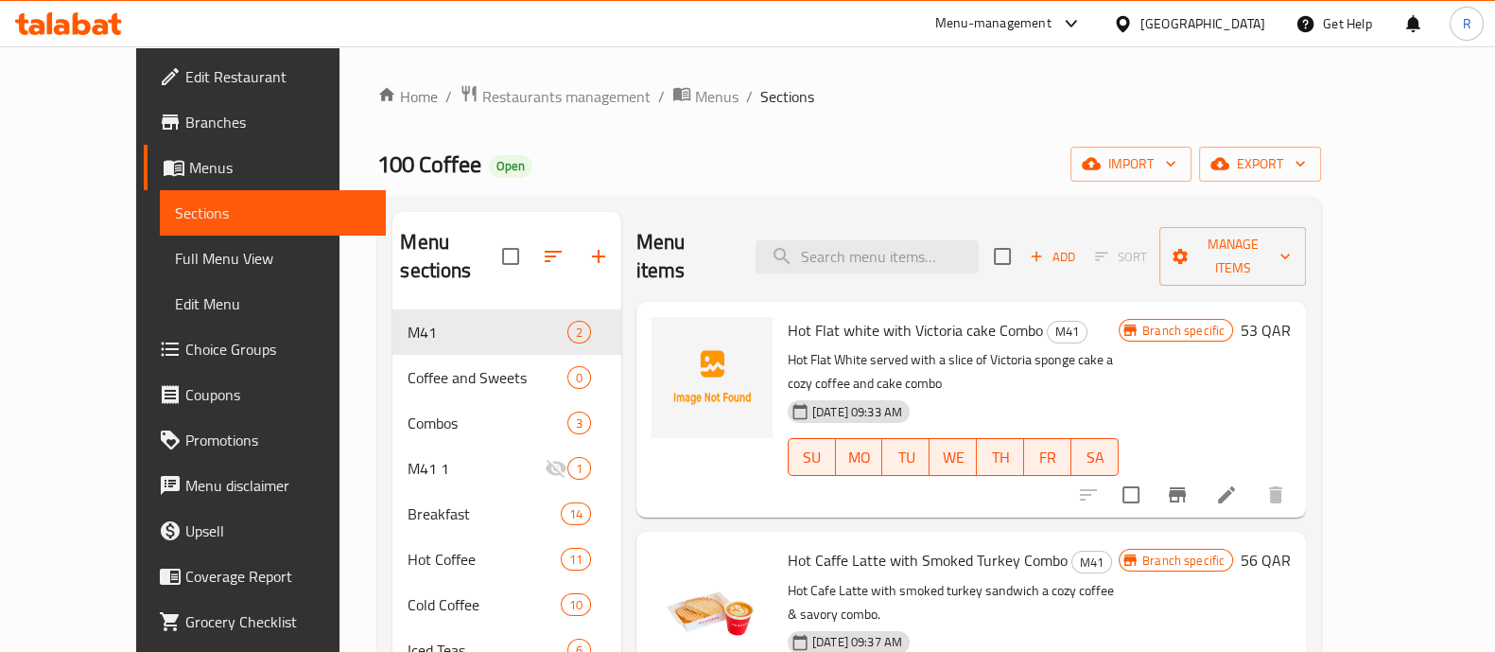
click at [1052, 17] on div "Menu-management" at bounding box center [993, 23] width 116 height 23
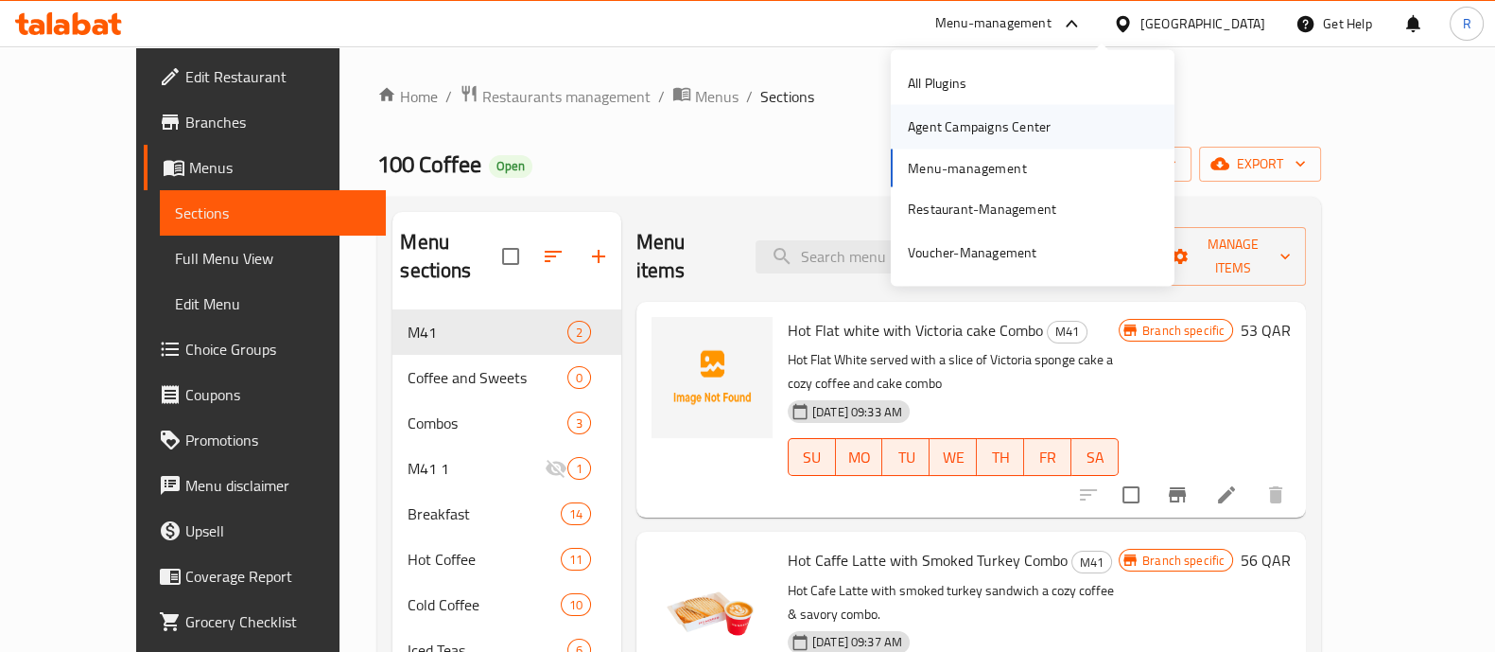
click at [984, 122] on div "Agent Campaigns Center" at bounding box center [979, 126] width 143 height 21
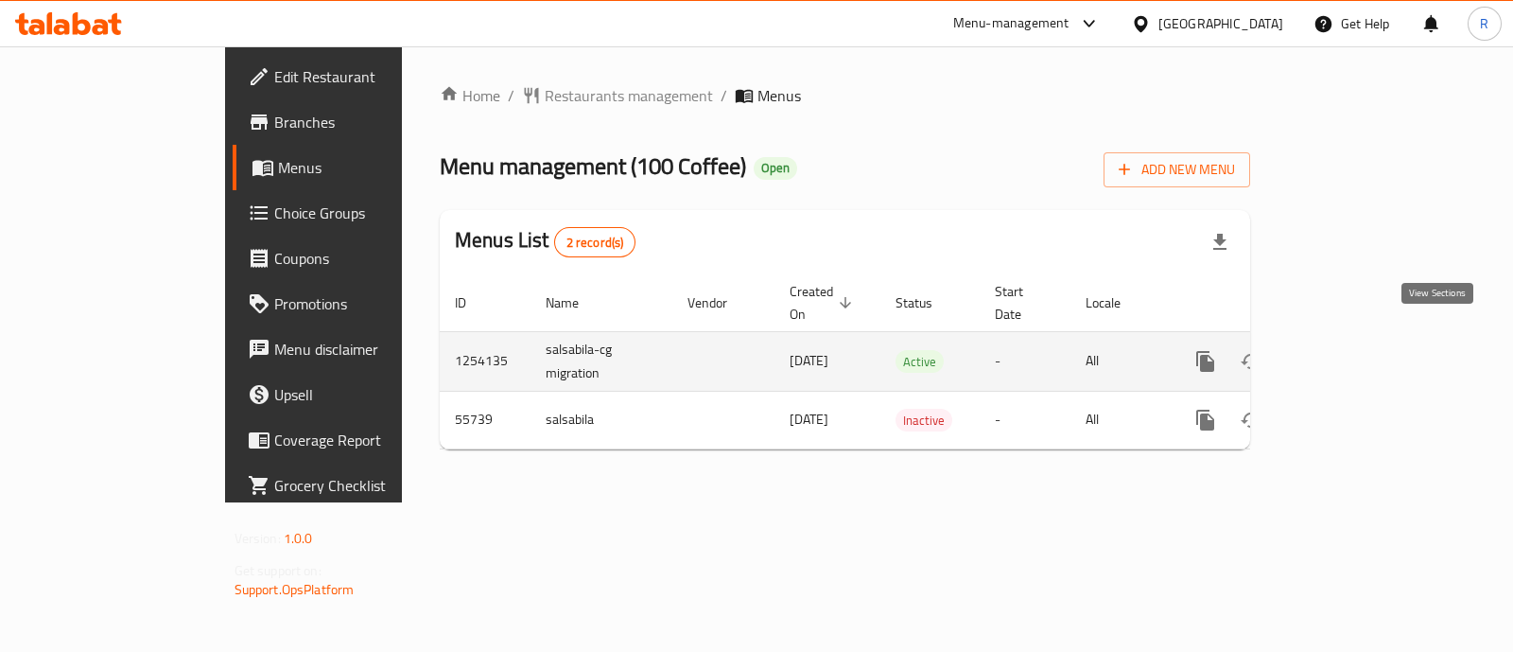
click at [1365, 352] on link "enhanced table" at bounding box center [1341, 361] width 45 height 45
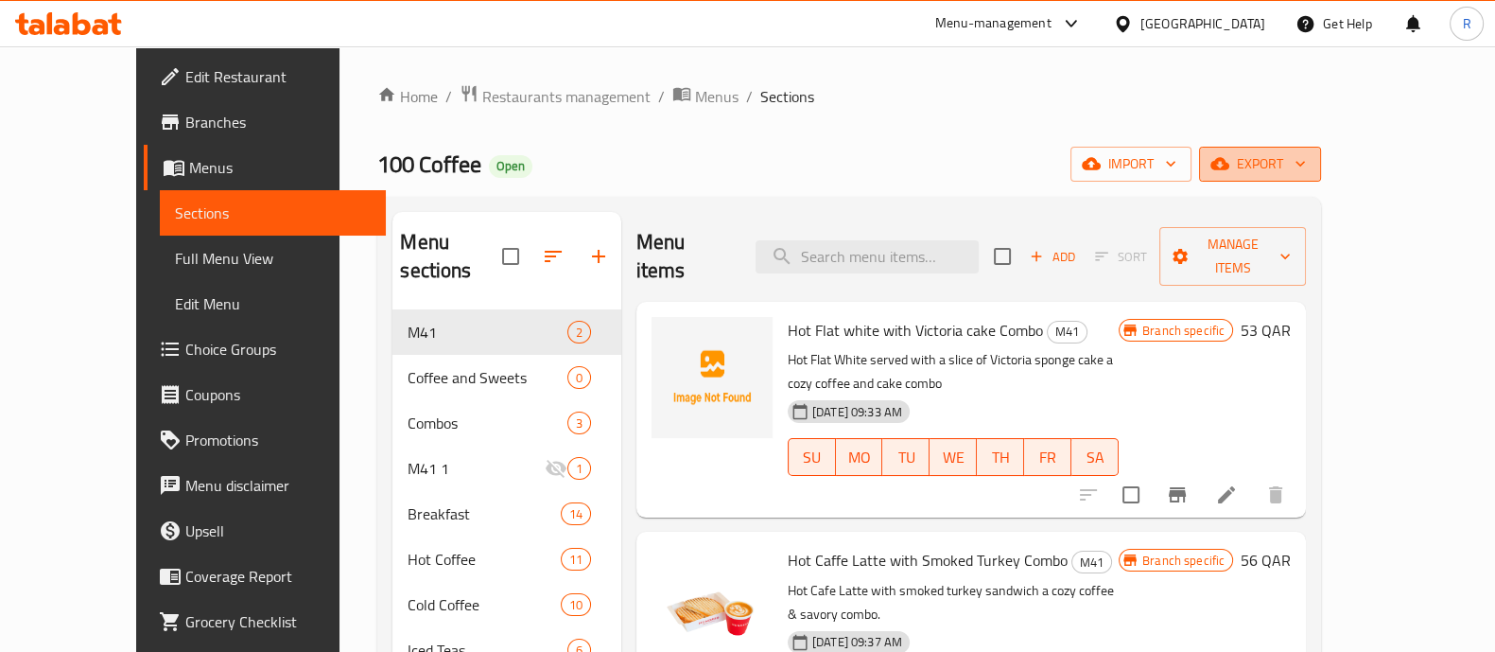
click at [1306, 166] on span "export" at bounding box center [1260, 164] width 92 height 24
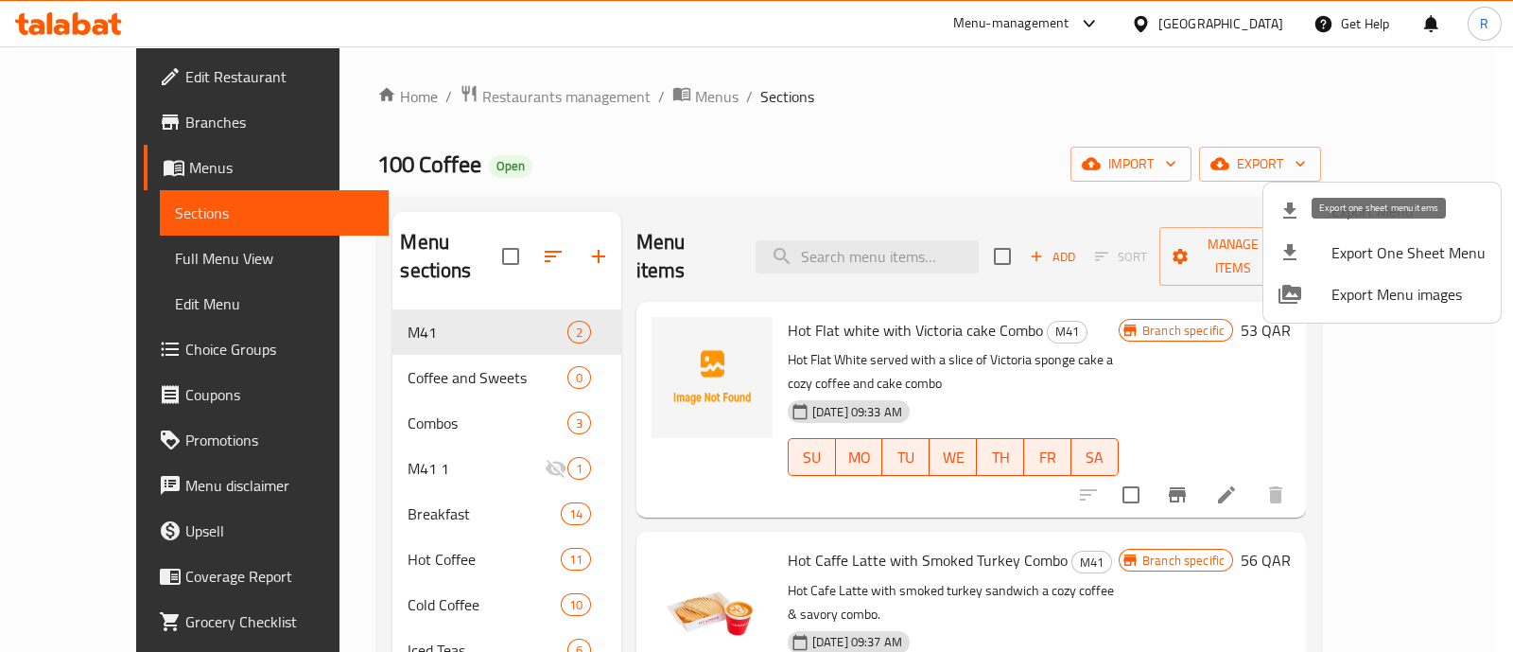
click at [1420, 257] on span "Export One Sheet Menu" at bounding box center [1409, 252] width 154 height 23
click at [855, 88] on div at bounding box center [756, 326] width 1513 height 652
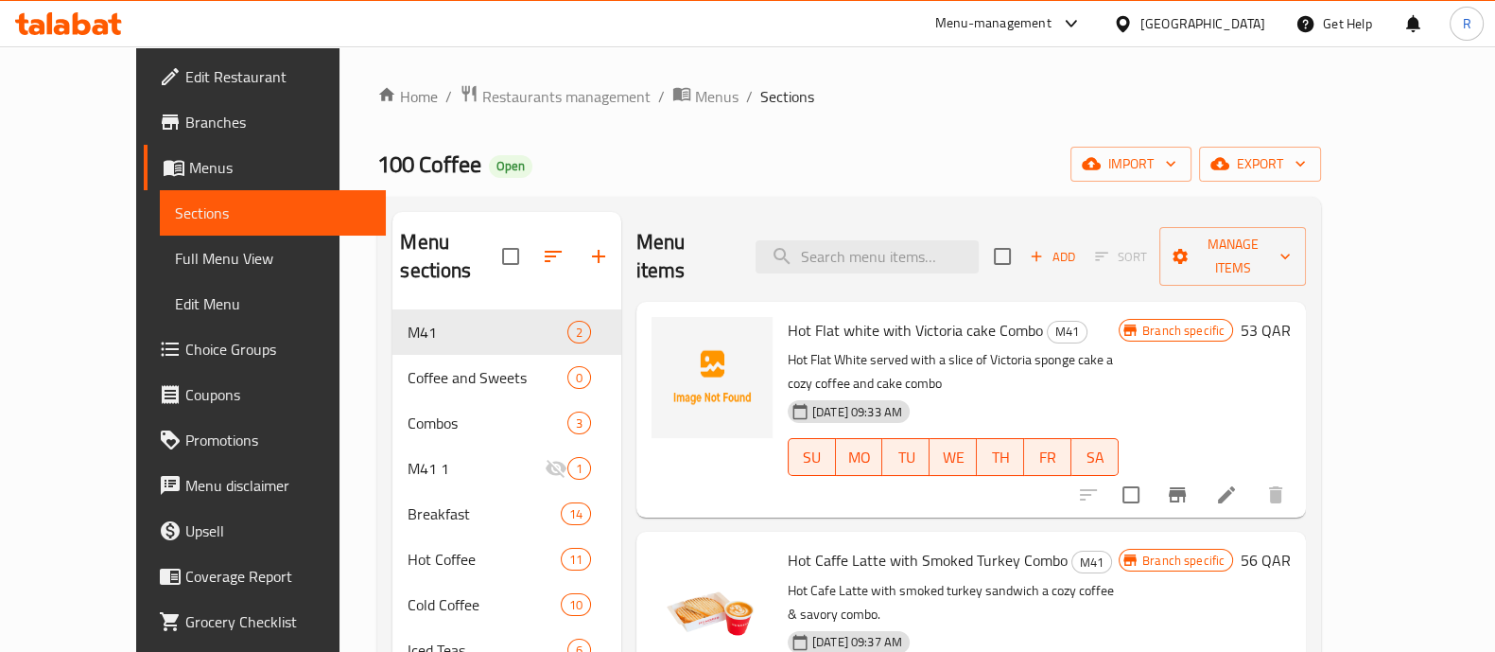
click at [1052, 17] on div "Menu-management" at bounding box center [993, 23] width 116 height 23
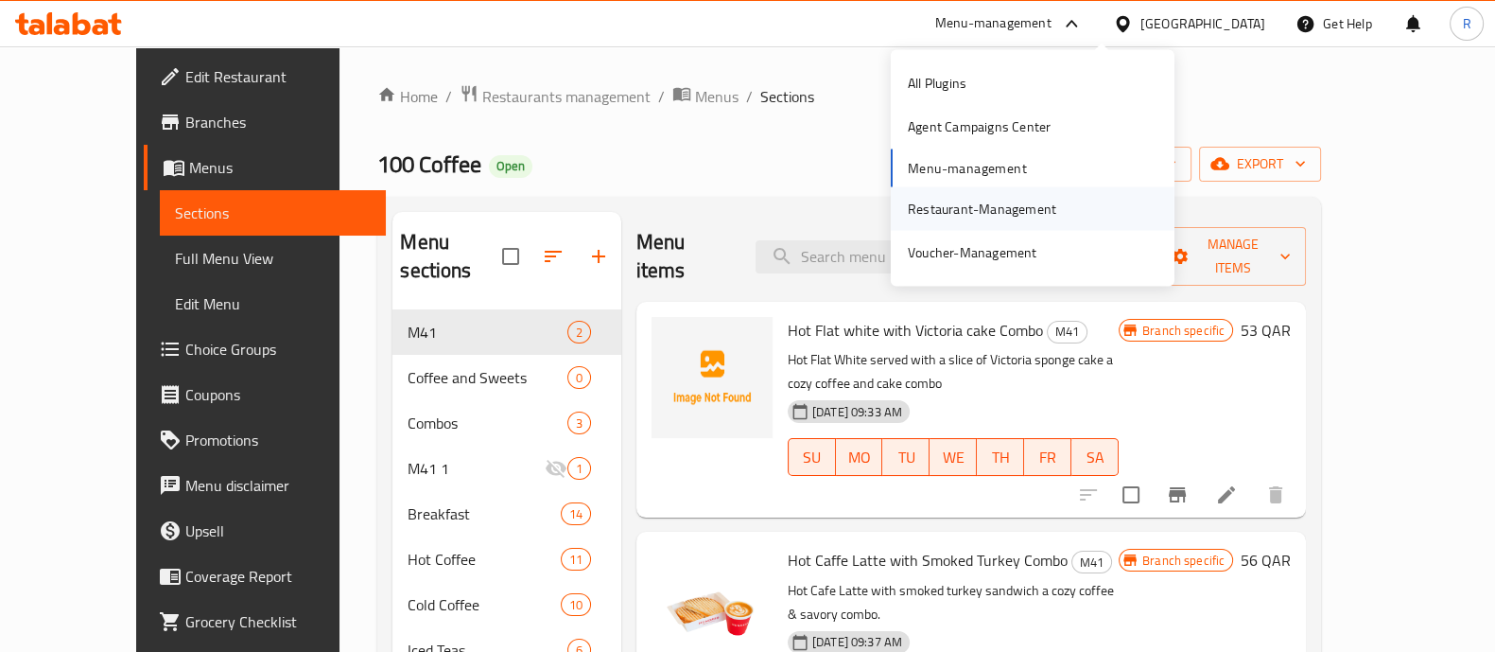
click at [959, 202] on div "Restaurant-Management" at bounding box center [982, 208] width 148 height 21
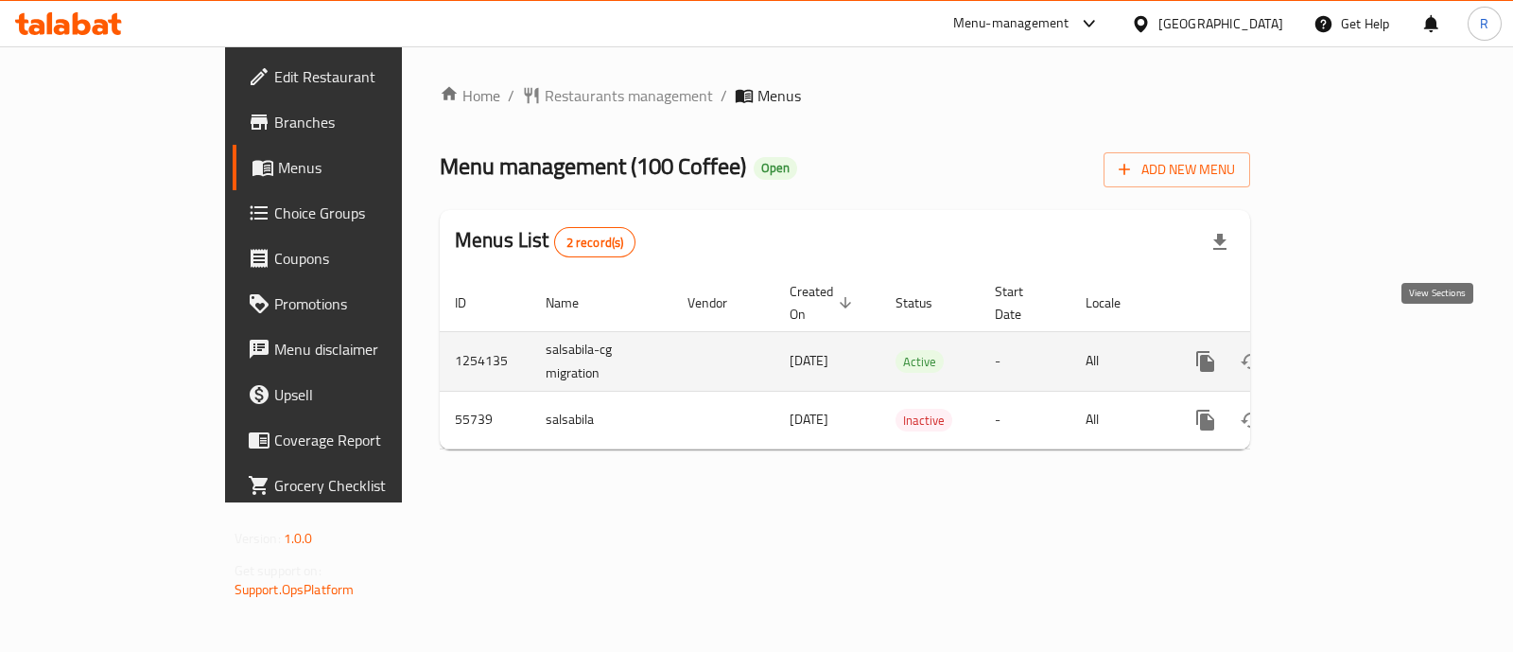
click at [1365, 339] on link "enhanced table" at bounding box center [1341, 361] width 45 height 45
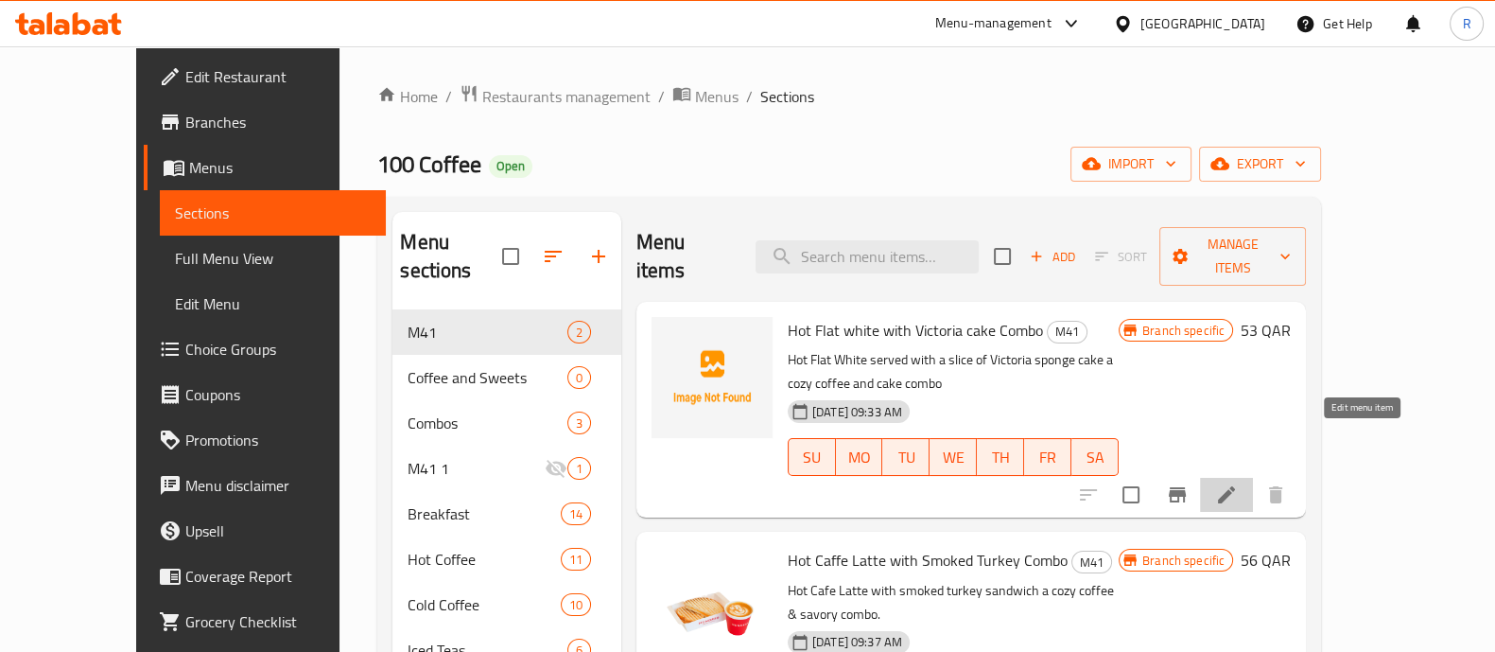
click at [1235, 486] on icon at bounding box center [1226, 494] width 17 height 17
